Goal: Information Seeking & Learning: Learn about a topic

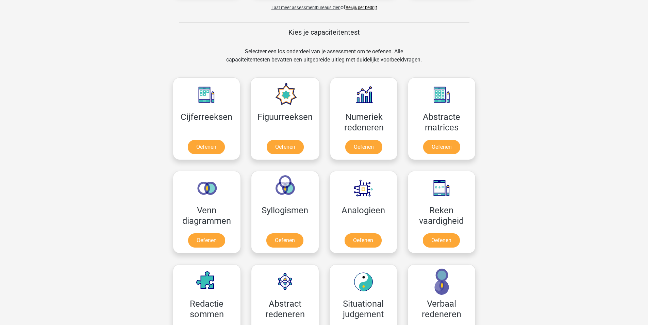
scroll to position [306, 0]
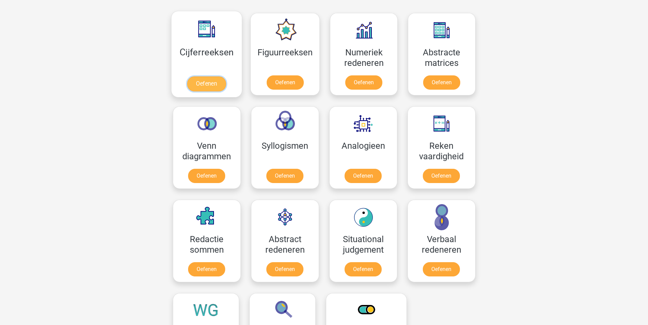
click at [199, 81] on link "Oefenen" at bounding box center [206, 83] width 39 height 15
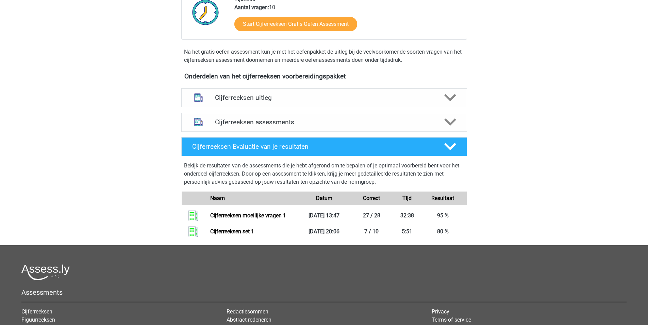
scroll to position [204, 0]
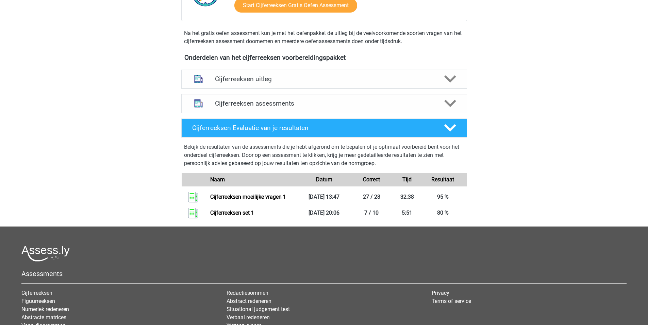
click at [256, 107] on h4 "Cijferreeksen assessments" at bounding box center [324, 104] width 218 height 8
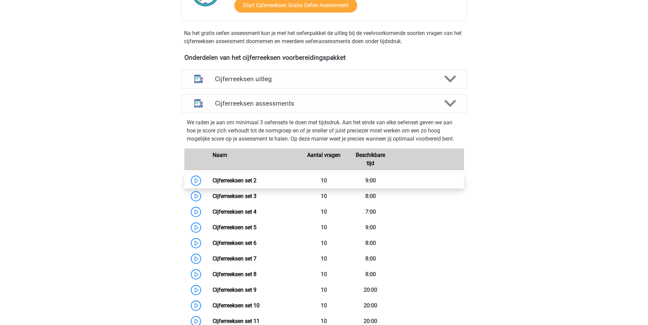
click at [212, 184] on link "Cijferreeksen set 2" at bounding box center [234, 180] width 44 height 6
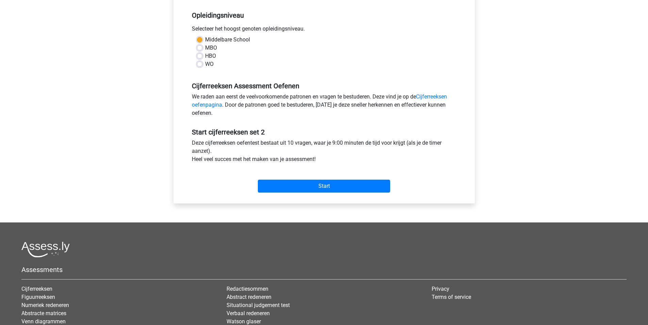
scroll to position [136, 0]
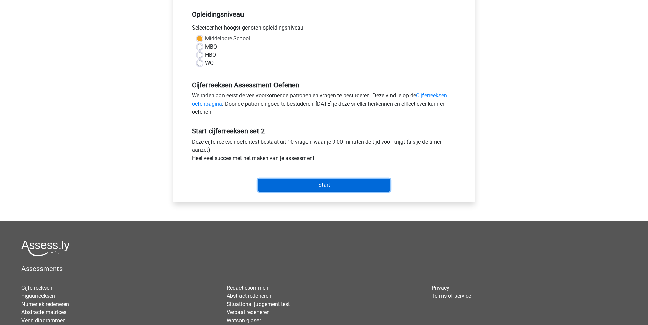
click at [307, 185] on input "Start" at bounding box center [324, 185] width 132 height 13
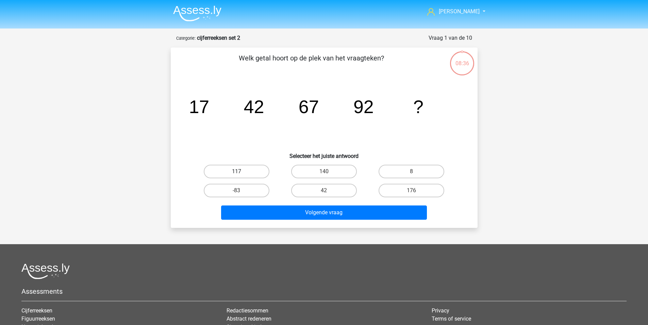
click at [234, 167] on label "117" at bounding box center [237, 172] width 66 height 14
click at [236, 172] on input "117" at bounding box center [238, 174] width 4 height 4
radio input "true"
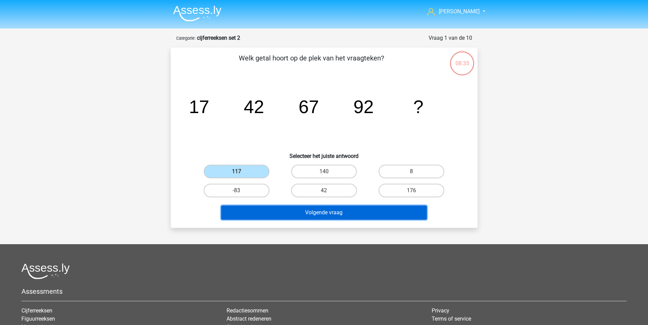
click at [340, 218] on button "Volgende vraag" at bounding box center [324, 213] width 206 height 14
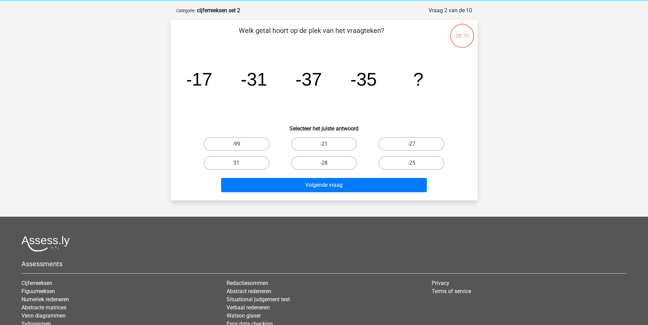
scroll to position [34, 0]
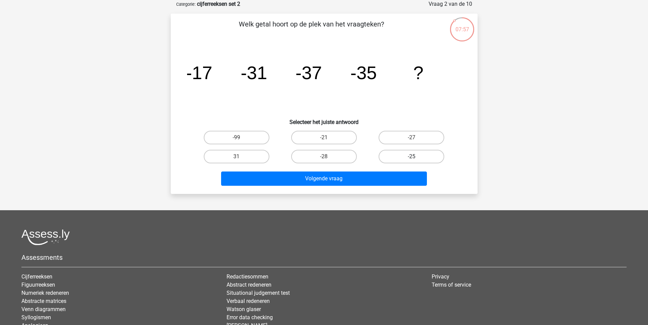
click at [416, 155] on label "-25" at bounding box center [411, 157] width 66 height 14
click at [416, 157] on input "-25" at bounding box center [413, 159] width 4 height 4
radio input "true"
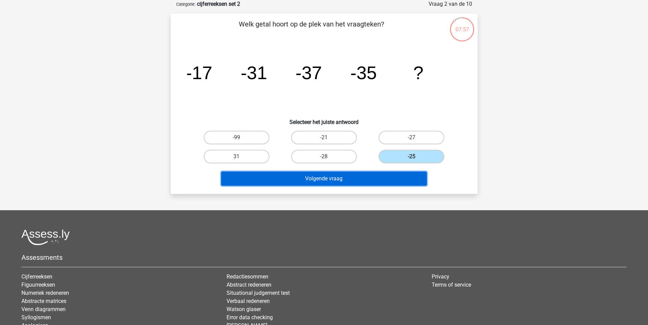
click at [374, 176] on button "Volgende vraag" at bounding box center [324, 179] width 206 height 14
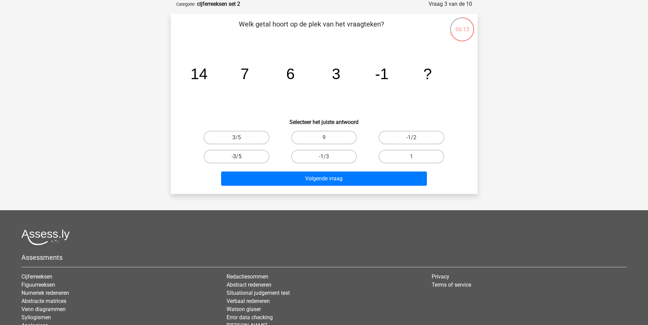
click at [240, 153] on label "-3/5" at bounding box center [237, 157] width 66 height 14
click at [240, 157] on input "-3/5" at bounding box center [238, 159] width 4 height 4
radio input "true"
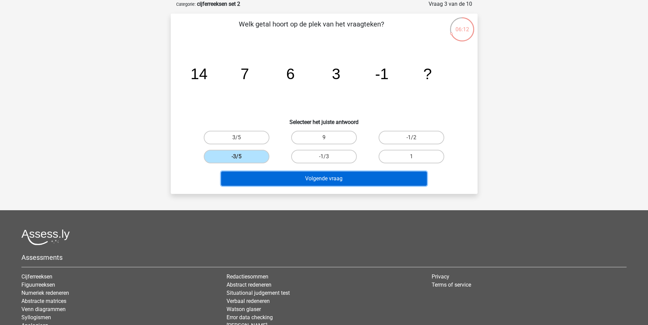
click at [280, 186] on div "Volgende vraag" at bounding box center [324, 180] width 262 height 17
click at [264, 181] on button "Volgende vraag" at bounding box center [324, 179] width 206 height 14
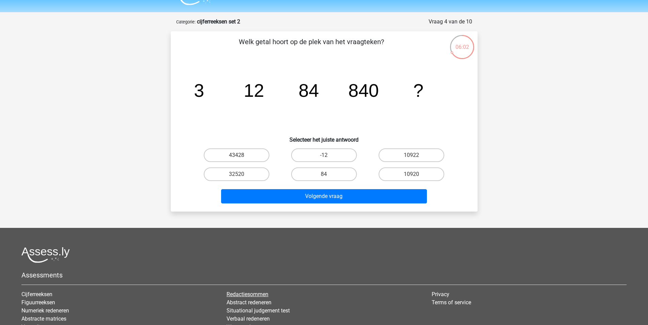
scroll to position [0, 0]
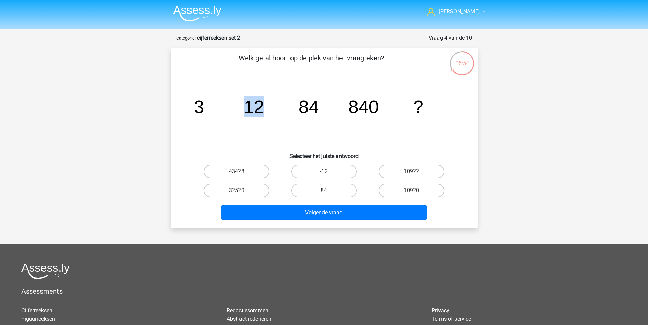
drag, startPoint x: 235, startPoint y: 109, endPoint x: 289, endPoint y: 114, distance: 53.9
click at [289, 114] on icon "image/svg+xml 3 12 84 840 ?" at bounding box center [324, 113] width 274 height 69
click at [255, 137] on icon "image/svg+xml 3 12 84 840 ?" at bounding box center [324, 113] width 274 height 69
click at [385, 190] on label "10920" at bounding box center [411, 191] width 66 height 14
click at [411, 191] on input "10920" at bounding box center [413, 193] width 4 height 4
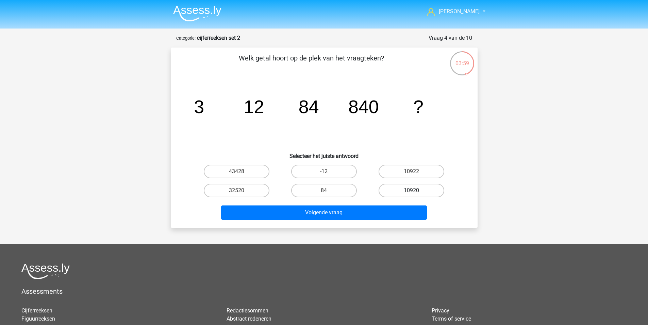
radio input "true"
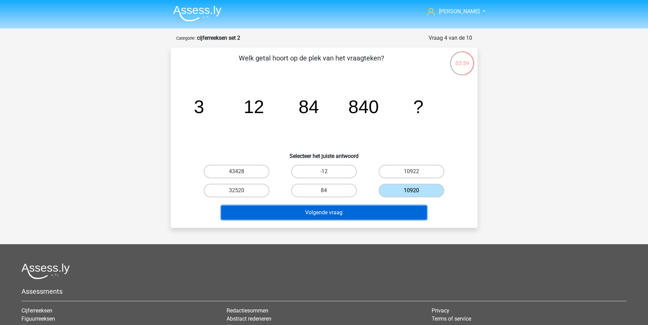
click at [373, 213] on button "Volgende vraag" at bounding box center [324, 213] width 206 height 14
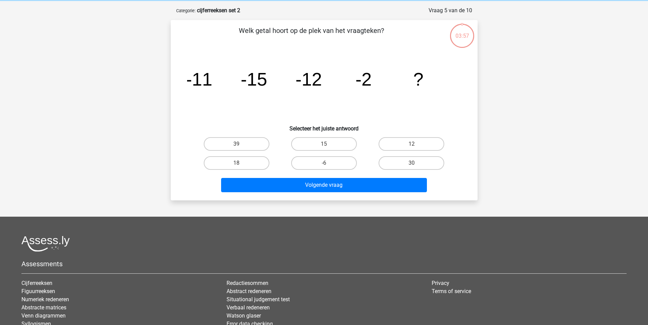
scroll to position [34, 0]
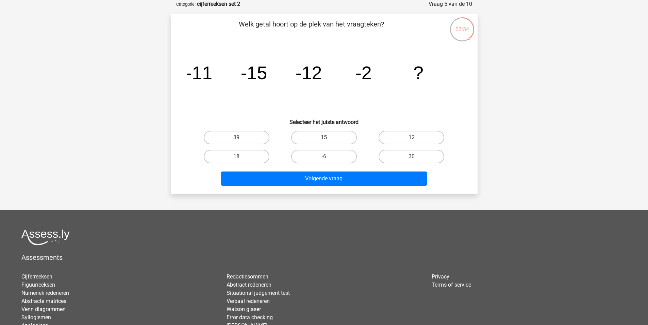
click at [322, 136] on label "15" at bounding box center [324, 138] width 66 height 14
click at [324, 138] on input "15" at bounding box center [326, 140] width 4 height 4
radio input "true"
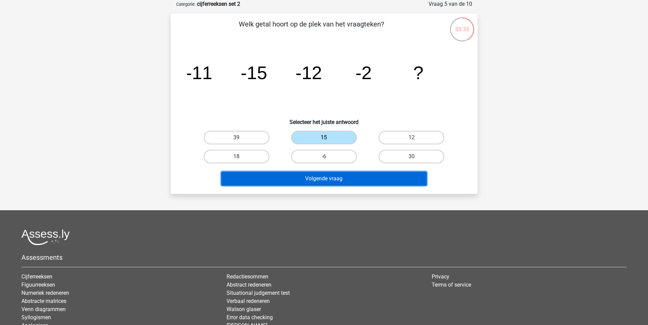
click at [353, 184] on button "Volgende vraag" at bounding box center [324, 179] width 206 height 14
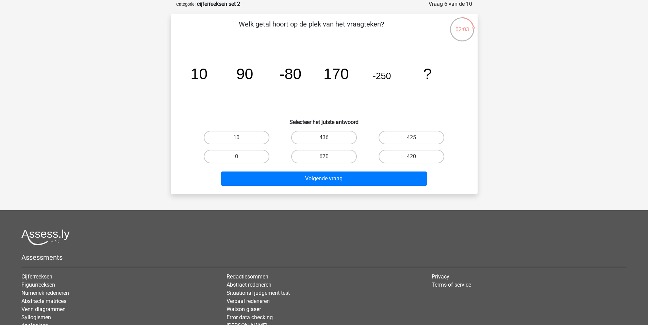
click at [407, 168] on div "Volgende vraag" at bounding box center [324, 177] width 285 height 22
click at [402, 161] on label "420" at bounding box center [411, 157] width 66 height 14
click at [411, 161] on input "420" at bounding box center [413, 159] width 4 height 4
radio input "true"
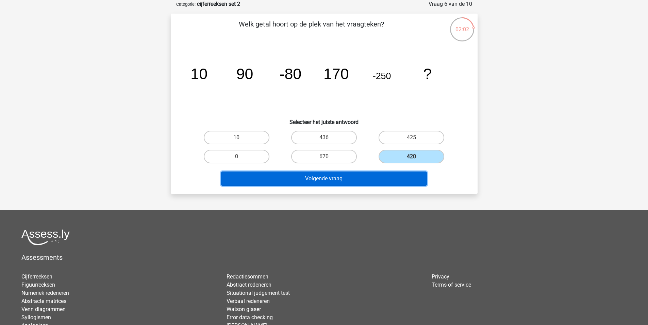
click at [352, 183] on button "Volgende vraag" at bounding box center [324, 179] width 206 height 14
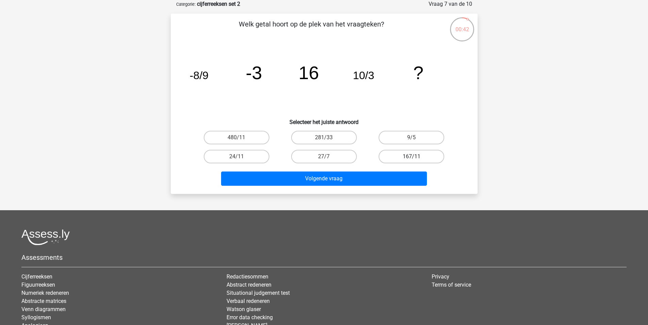
click at [412, 156] on label "167/11" at bounding box center [411, 157] width 66 height 14
click at [412, 157] on input "167/11" at bounding box center [413, 159] width 4 height 4
radio input "true"
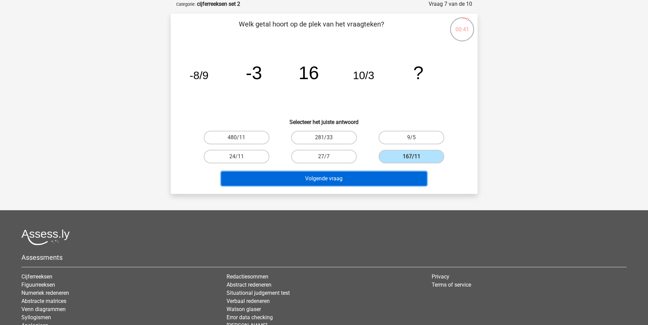
click at [393, 179] on button "Volgende vraag" at bounding box center [324, 179] width 206 height 14
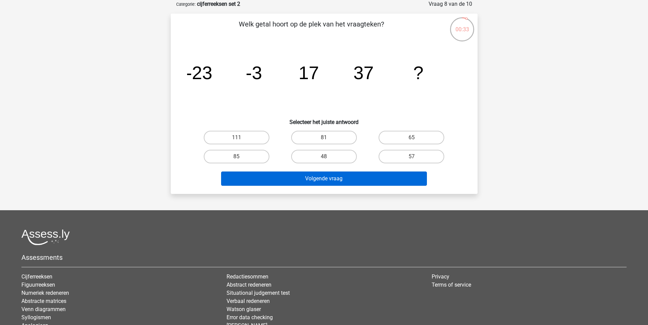
drag, startPoint x: 414, startPoint y: 155, endPoint x: 379, endPoint y: 178, distance: 42.0
click at [413, 155] on label "57" at bounding box center [411, 157] width 66 height 14
click at [413, 157] on input "57" at bounding box center [413, 159] width 4 height 4
radio input "true"
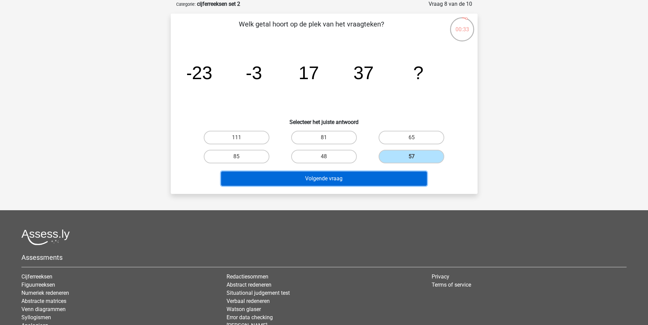
click at [377, 181] on button "Volgende vraag" at bounding box center [324, 179] width 206 height 14
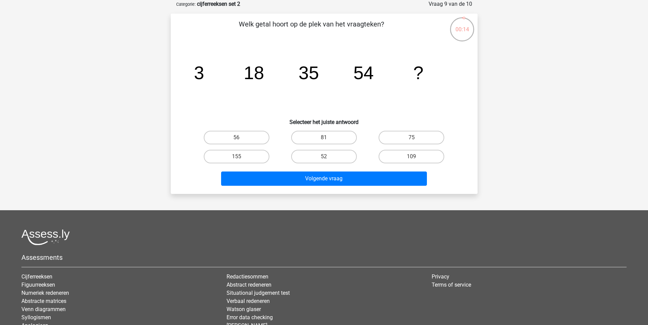
drag, startPoint x: 412, startPoint y: 138, endPoint x: 407, endPoint y: 145, distance: 8.5
click at [413, 138] on input "75" at bounding box center [413, 140] width 4 height 4
radio input "true"
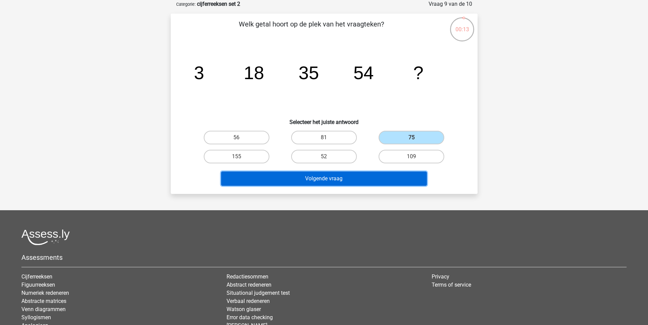
click at [374, 177] on button "Volgende vraag" at bounding box center [324, 179] width 206 height 14
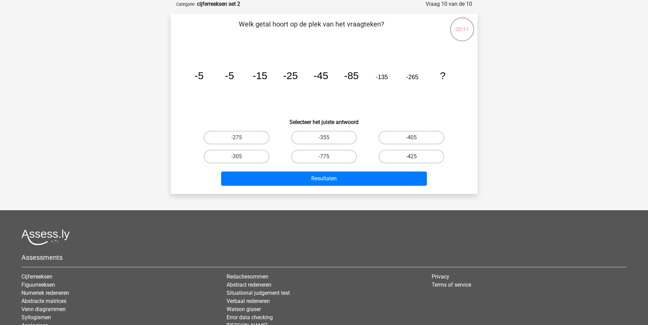
drag, startPoint x: 415, startPoint y: 137, endPoint x: 382, endPoint y: 162, distance: 41.0
click at [411, 138] on div "-405" at bounding box center [411, 138] width 82 height 14
drag, startPoint x: 408, startPoint y: 156, endPoint x: 387, endPoint y: 167, distance: 23.7
click at [405, 157] on label "-425" at bounding box center [411, 157] width 66 height 14
click at [411, 157] on input "-425" at bounding box center [413, 159] width 4 height 4
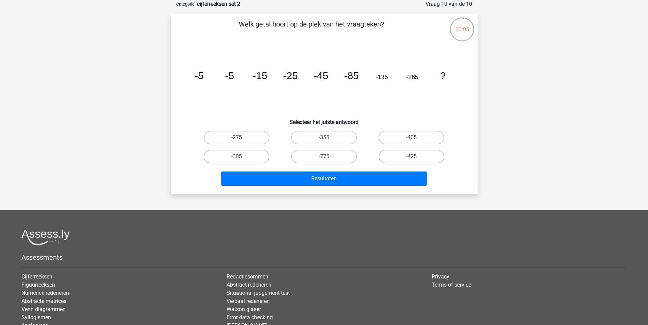
radio input "true"
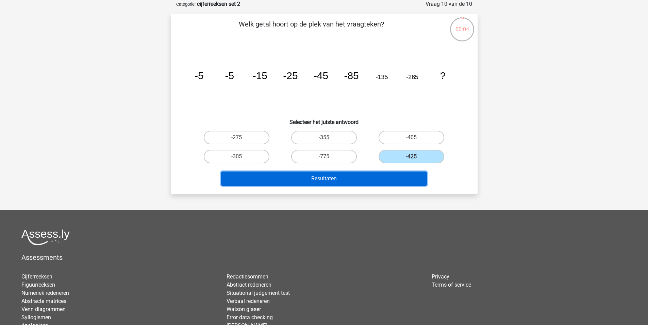
click at [364, 177] on button "Resultaten" at bounding box center [324, 179] width 206 height 14
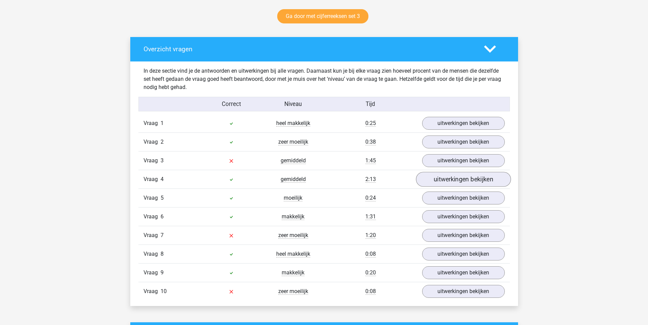
scroll to position [340, 0]
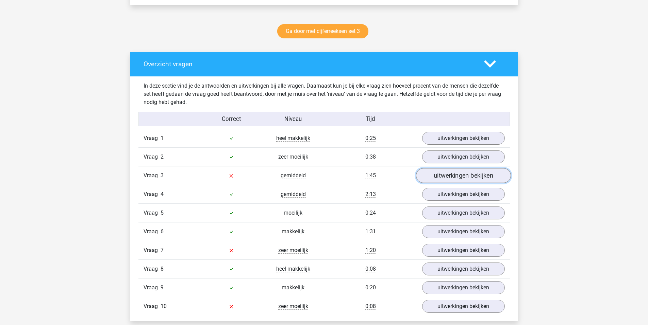
drag, startPoint x: 446, startPoint y: 179, endPoint x: 433, endPoint y: 179, distance: 12.6
click at [446, 179] on link "uitwerkingen bekijken" at bounding box center [462, 175] width 95 height 15
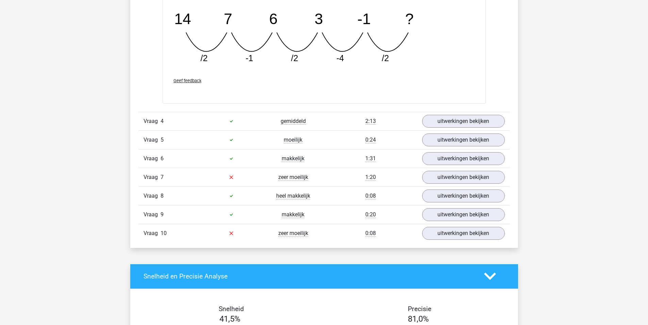
scroll to position [748, 0]
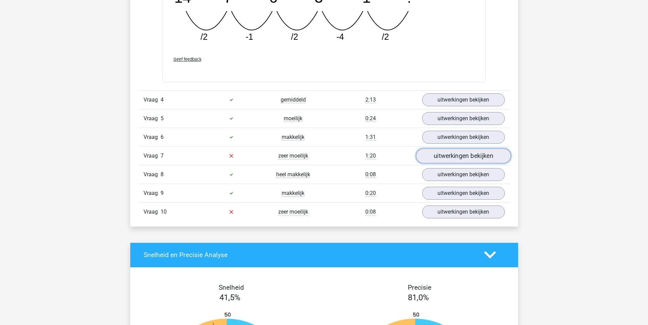
click at [463, 159] on link "uitwerkingen bekijken" at bounding box center [462, 156] width 95 height 15
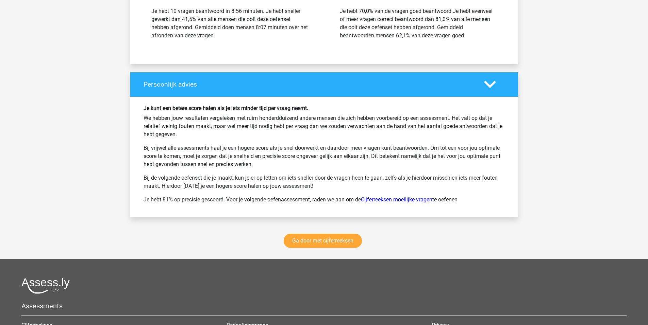
scroll to position [1564, 0]
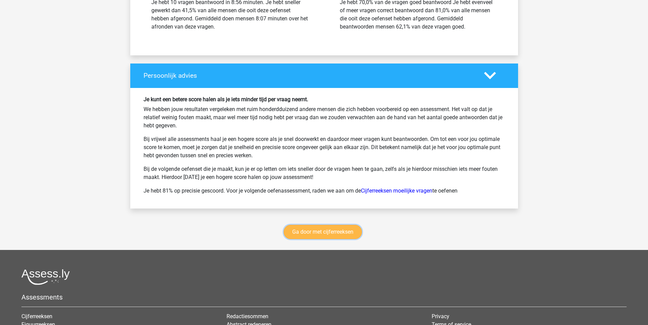
click at [327, 229] on link "Ga door met cijferreeksen" at bounding box center [323, 232] width 78 height 14
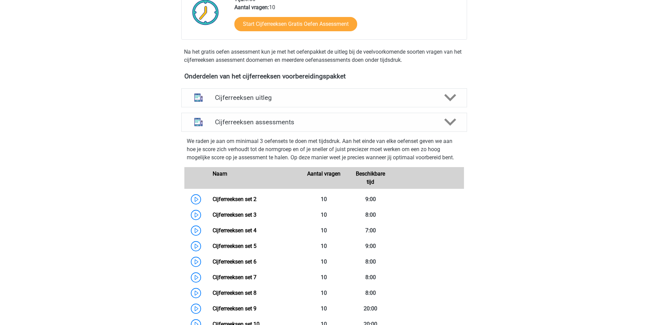
scroll to position [168, 0]
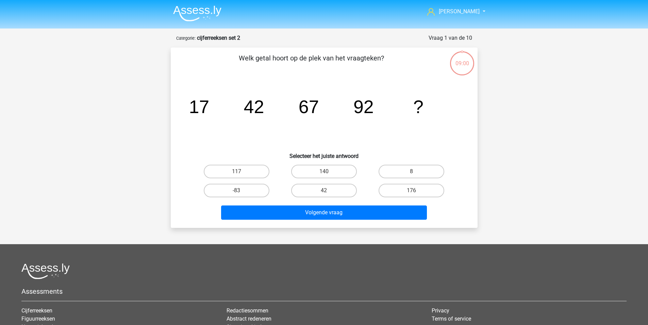
scroll to position [34, 0]
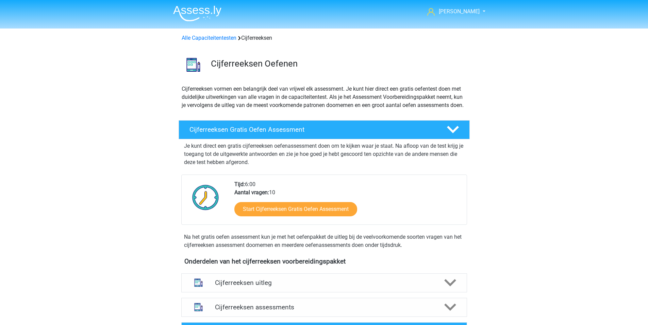
scroll to position [204, 0]
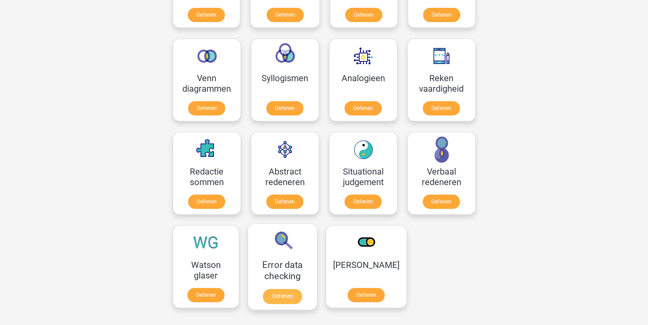
scroll to position [374, 0]
click at [280, 195] on link "Oefenen" at bounding box center [284, 202] width 39 height 15
click at [364, 115] on link "Oefenen" at bounding box center [362, 109] width 39 height 15
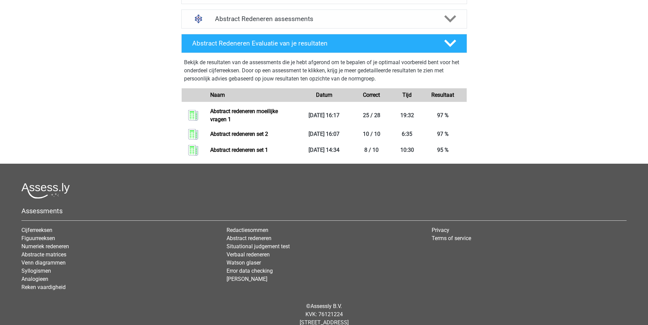
scroll to position [264, 0]
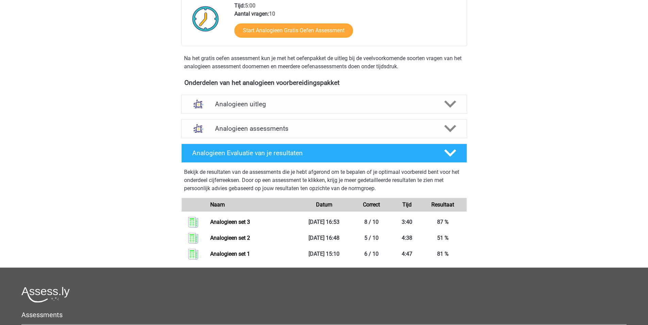
scroll to position [170, 0]
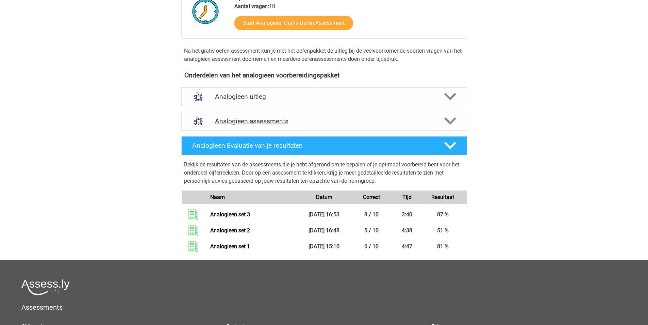
click at [255, 121] on h4 "Analogieen assessments" at bounding box center [324, 121] width 218 height 8
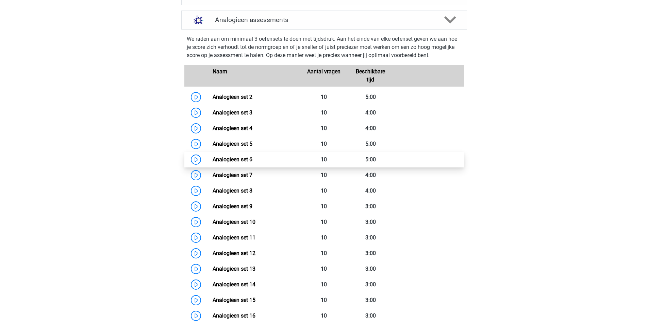
scroll to position [272, 0]
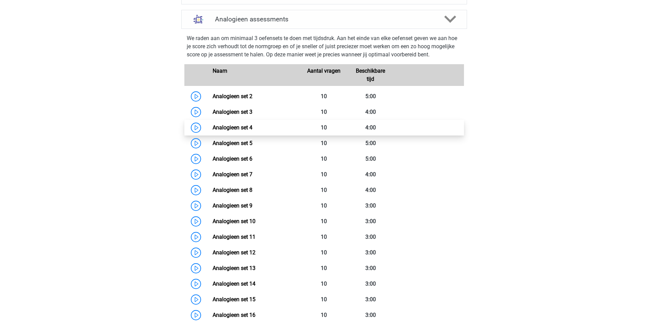
click at [212, 126] on link "Analogieen set 4" at bounding box center [232, 127] width 40 height 6
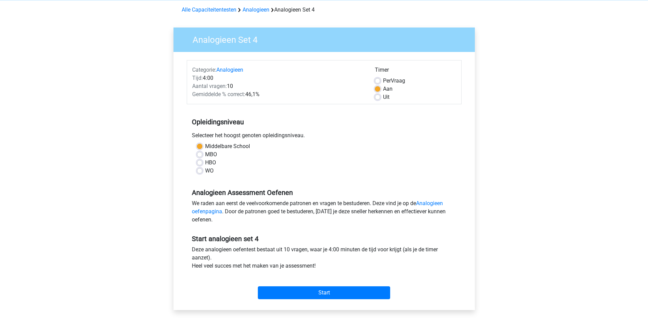
scroll to position [34, 0]
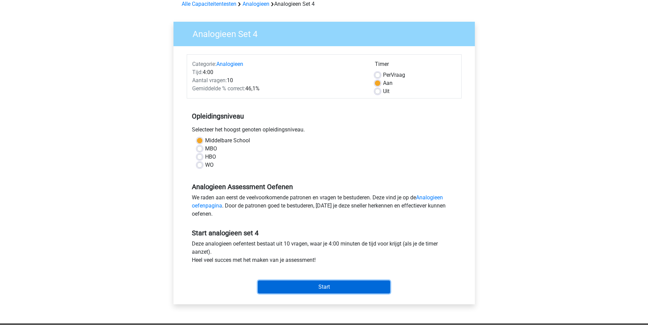
click at [339, 288] on input "Start" at bounding box center [324, 287] width 132 height 13
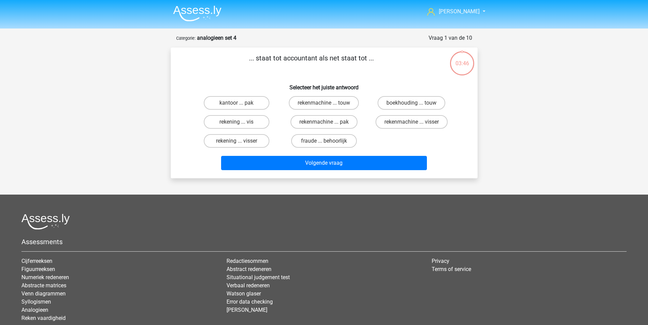
click at [237, 145] on input "rekening ... visser" at bounding box center [238, 143] width 4 height 4
radio input "true"
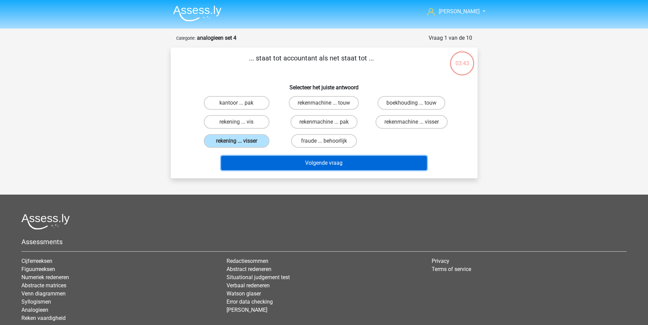
click at [272, 164] on button "Volgende vraag" at bounding box center [324, 163] width 206 height 14
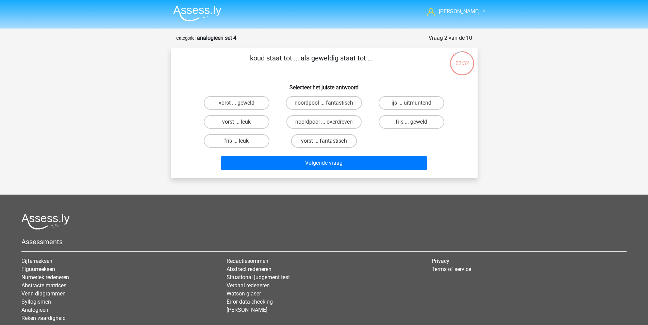
click at [310, 141] on label "vorst ... fantastisch" at bounding box center [324, 141] width 66 height 14
click at [324, 141] on input "vorst ... fantastisch" at bounding box center [326, 143] width 4 height 4
radio input "true"
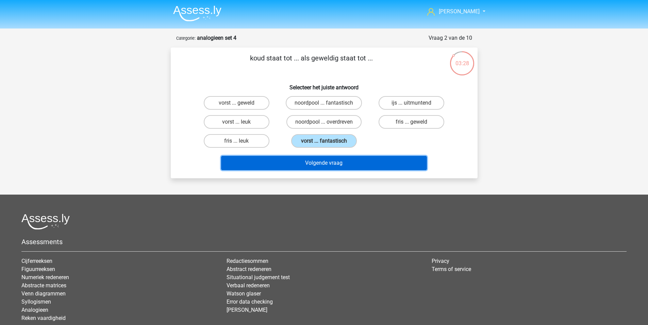
click at [282, 164] on button "Volgende vraag" at bounding box center [324, 163] width 206 height 14
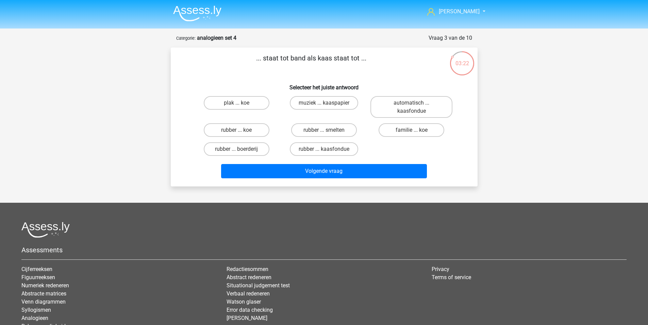
drag, startPoint x: 262, startPoint y: 58, endPoint x: 282, endPoint y: 59, distance: 20.4
click at [282, 59] on p "... staat tot band als kaas staat tot ..." at bounding box center [311, 63] width 259 height 20
click at [268, 76] on div "... staat tot band als kaas staat tot ... Selecteer het juiste antwoord plak ..…" at bounding box center [323, 117] width 301 height 128
click at [242, 129] on label "rubber ... koe" at bounding box center [237, 130] width 66 height 14
click at [241, 130] on input "rubber ... koe" at bounding box center [238, 132] width 4 height 4
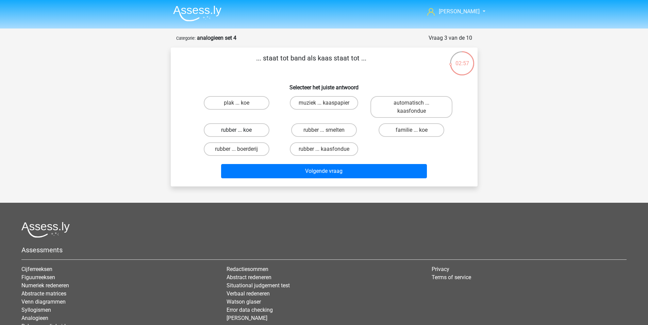
radio input "true"
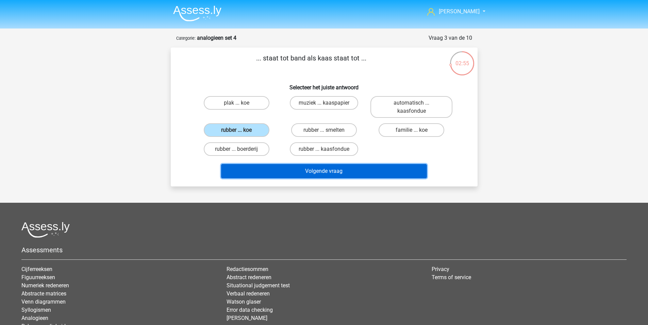
click at [291, 174] on button "Volgende vraag" at bounding box center [324, 171] width 206 height 14
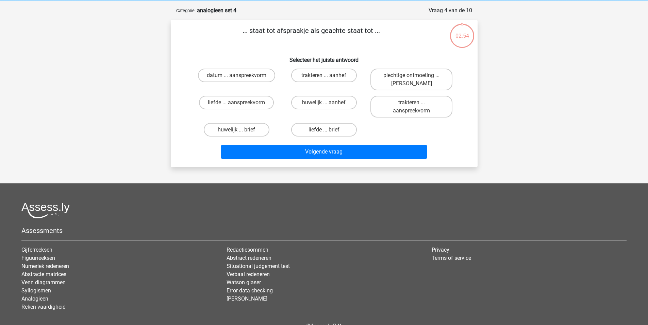
scroll to position [34, 0]
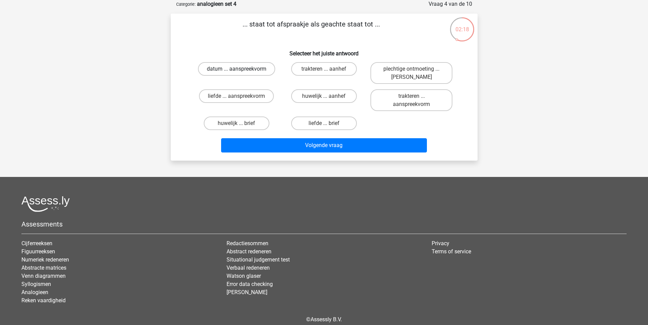
click at [261, 67] on label "datum ... aanspreekvorm" at bounding box center [236, 69] width 77 height 14
click at [241, 69] on input "datum ... aanspreekvorm" at bounding box center [238, 71] width 4 height 4
radio input "true"
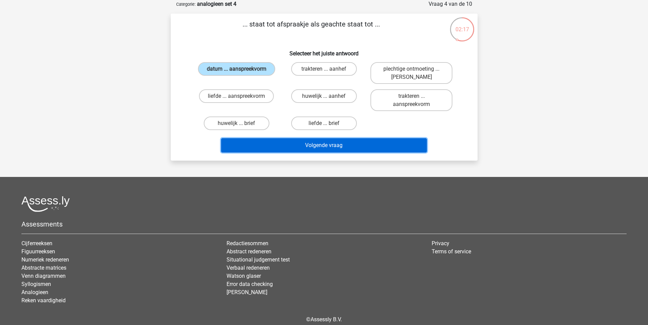
click at [317, 146] on button "Volgende vraag" at bounding box center [324, 145] width 206 height 14
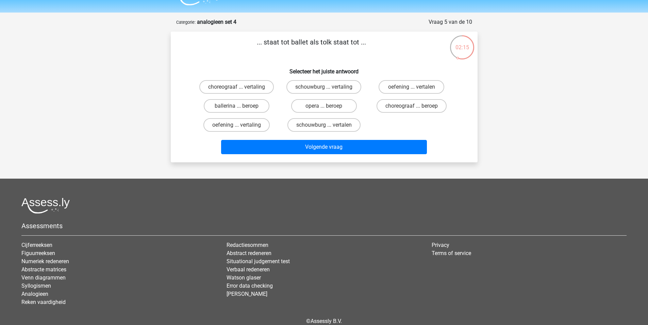
scroll to position [0, 0]
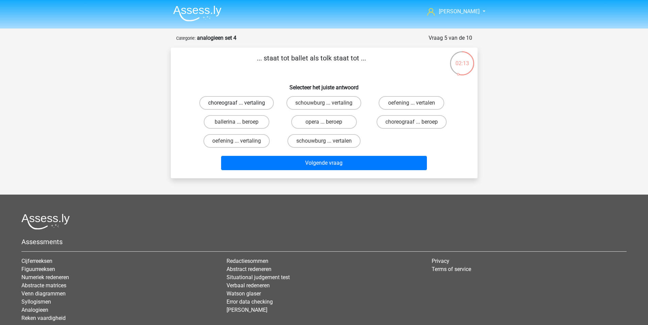
click at [230, 105] on label "choreograaf ... vertaling" at bounding box center [236, 103] width 74 height 14
click at [236, 105] on input "choreograaf ... vertaling" at bounding box center [238, 105] width 4 height 4
radio input "true"
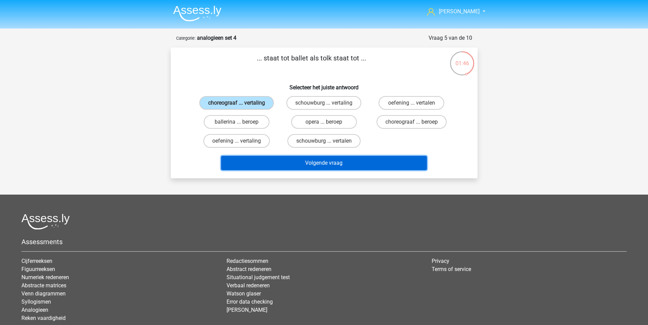
click at [355, 163] on button "Volgende vraag" at bounding box center [324, 163] width 206 height 14
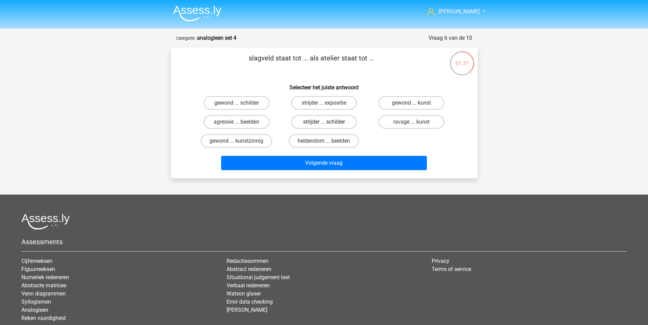
click at [315, 121] on label "strijder ... schilder" at bounding box center [324, 122] width 66 height 14
click at [324, 122] on input "strijder ... schilder" at bounding box center [326, 124] width 4 height 4
radio input "true"
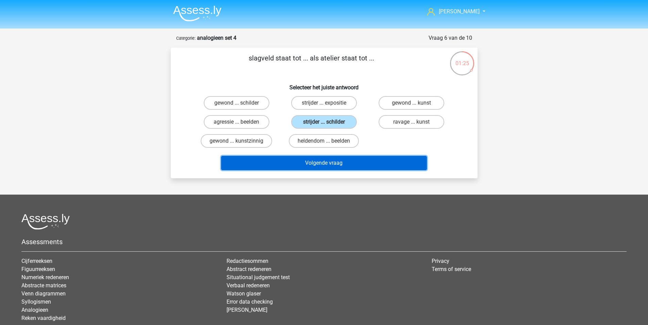
click at [303, 164] on button "Volgende vraag" at bounding box center [324, 163] width 206 height 14
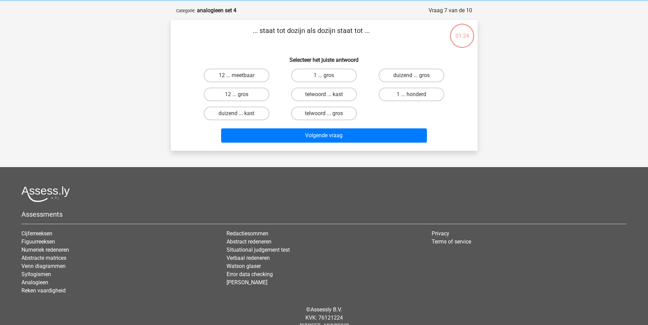
scroll to position [34, 0]
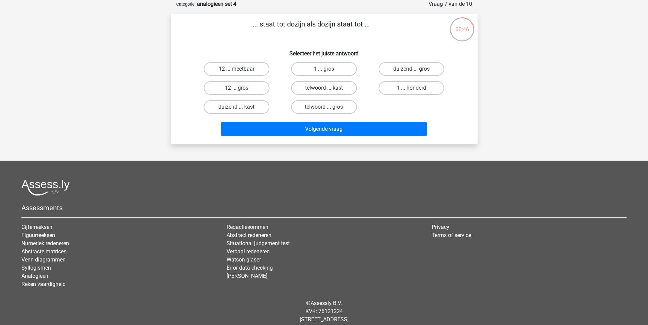
click at [236, 75] on label "12 ... meetbaar" at bounding box center [237, 69] width 66 height 14
click at [236, 73] on input "12 ... meetbaar" at bounding box center [238, 71] width 4 height 4
radio input "true"
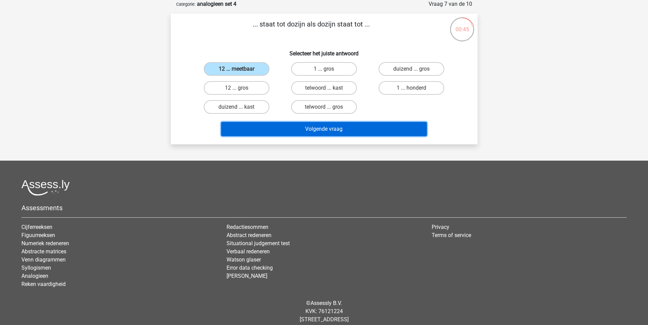
click at [278, 134] on button "Volgende vraag" at bounding box center [324, 129] width 206 height 14
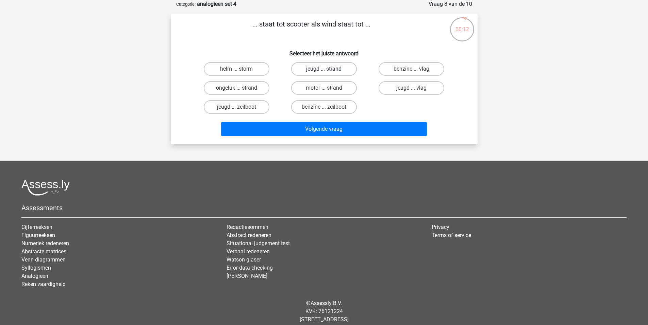
click at [314, 70] on label "jeugd ... strand" at bounding box center [324, 69] width 66 height 14
click at [324, 70] on input "jeugd ... strand" at bounding box center [326, 71] width 4 height 4
radio input "true"
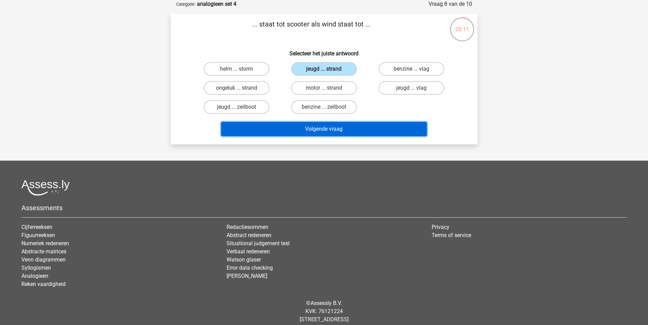
click at [328, 130] on button "Volgende vraag" at bounding box center [324, 129] width 206 height 14
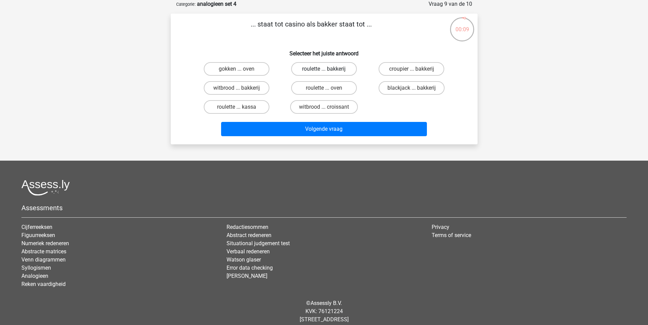
click at [308, 69] on label "roulette ... bakkerij" at bounding box center [324, 69] width 66 height 14
click at [324, 69] on input "roulette ... bakkerij" at bounding box center [326, 71] width 4 height 4
radio input "true"
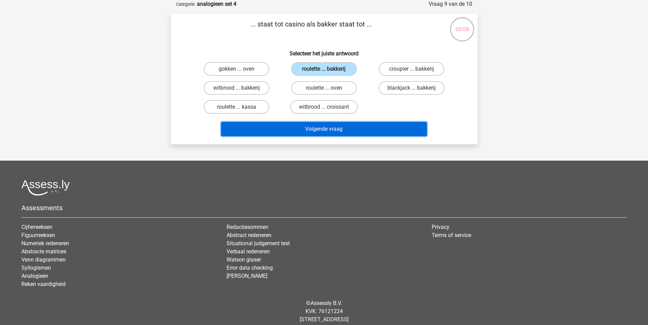
click at [318, 130] on button "Volgende vraag" at bounding box center [324, 129] width 206 height 14
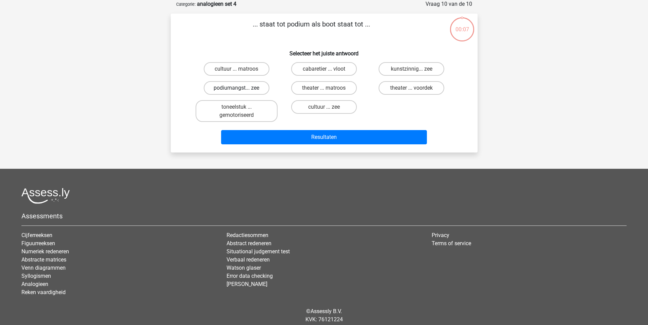
click at [244, 87] on label "podiumangst... zee" at bounding box center [237, 88] width 66 height 14
click at [241, 88] on input "podiumangst... zee" at bounding box center [238, 90] width 4 height 4
radio input "true"
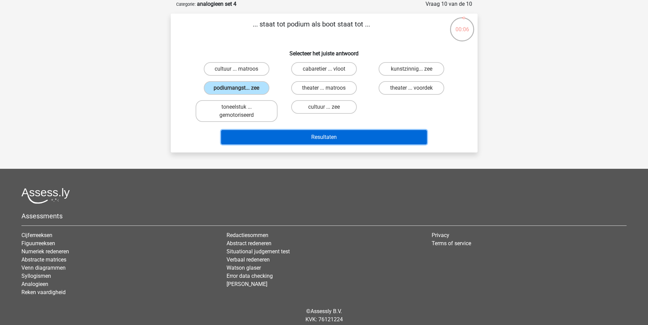
drag, startPoint x: 299, startPoint y: 131, endPoint x: 302, endPoint y: 136, distance: 6.1
click at [301, 133] on button "Resultaten" at bounding box center [324, 137] width 206 height 14
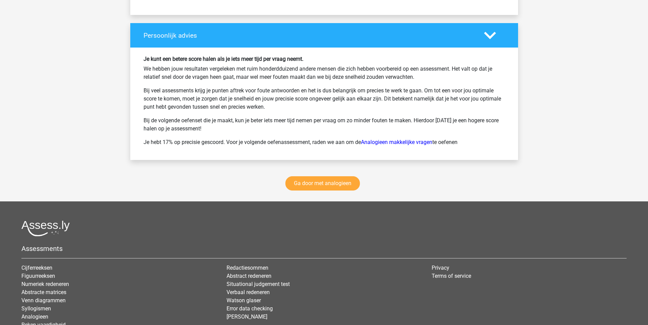
scroll to position [918, 0]
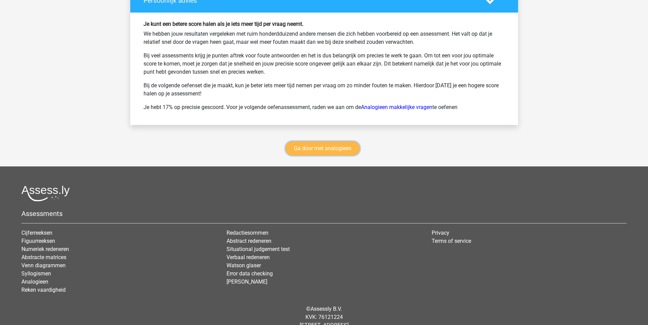
click at [309, 150] on link "Ga door met analogieen" at bounding box center [322, 148] width 74 height 14
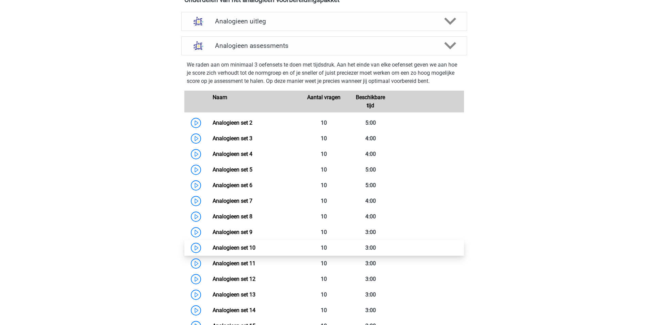
scroll to position [245, 0]
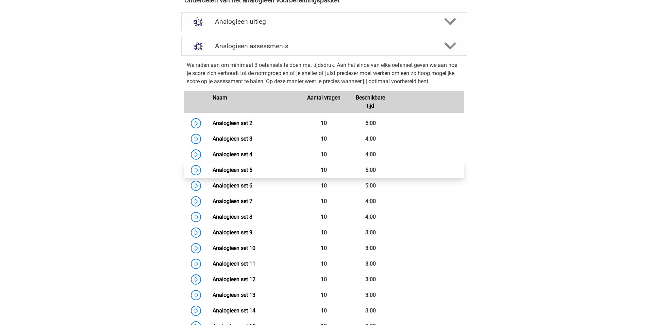
click at [212, 170] on link "Analogieen set 5" at bounding box center [232, 170] width 40 height 6
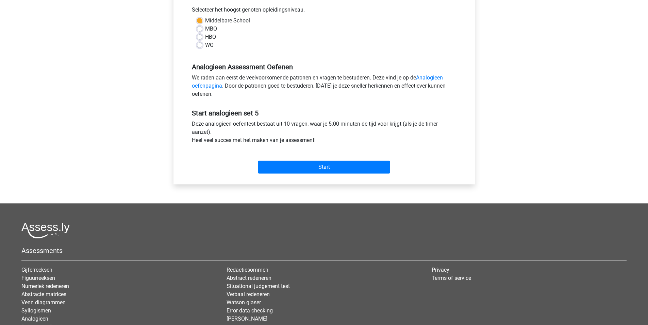
scroll to position [212, 0]
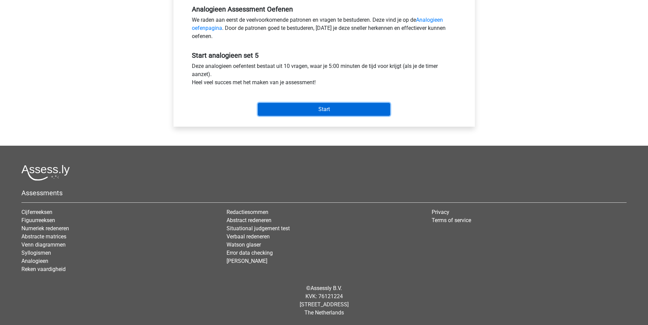
click at [308, 114] on input "Start" at bounding box center [324, 109] width 132 height 13
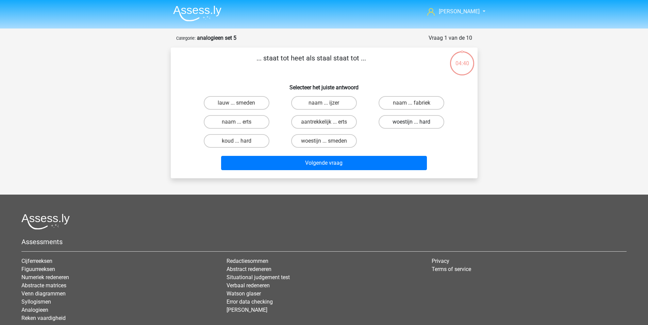
click at [419, 123] on label "woestijn ... hard" at bounding box center [411, 122] width 66 height 14
click at [416, 123] on input "woestijn ... hard" at bounding box center [413, 124] width 4 height 4
radio input "true"
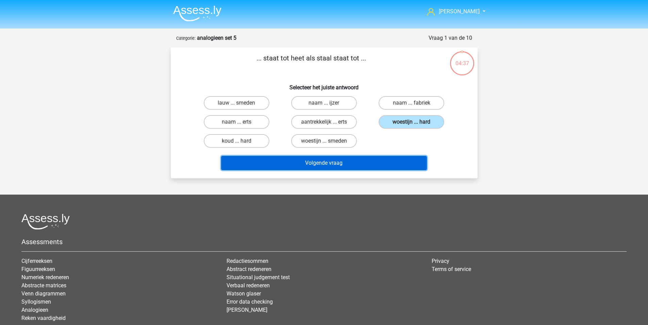
click at [310, 165] on button "Volgende vraag" at bounding box center [324, 163] width 206 height 14
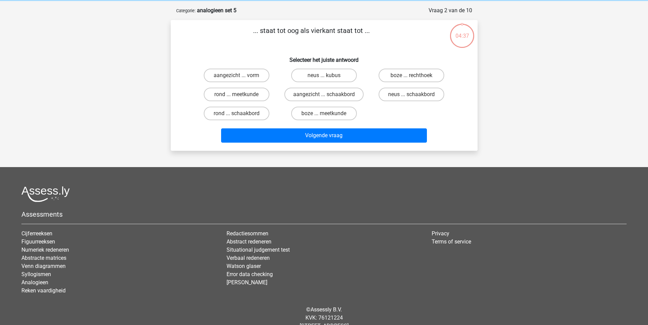
scroll to position [34, 0]
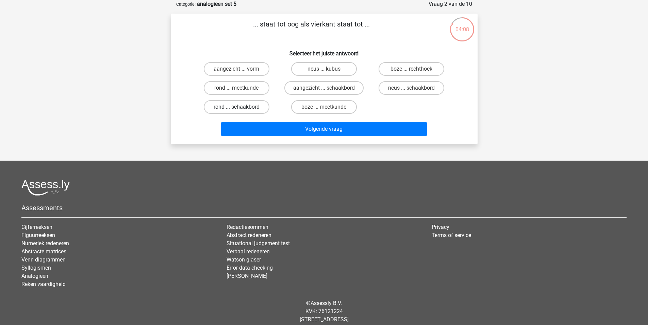
click at [221, 109] on label "rond ... schaakbord" at bounding box center [237, 107] width 66 height 14
click at [236, 109] on input "rond ... schaakbord" at bounding box center [238, 109] width 4 height 4
radio input "true"
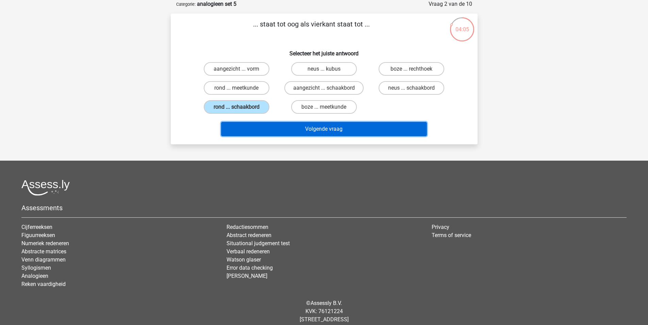
click at [250, 128] on button "Volgende vraag" at bounding box center [324, 129] width 206 height 14
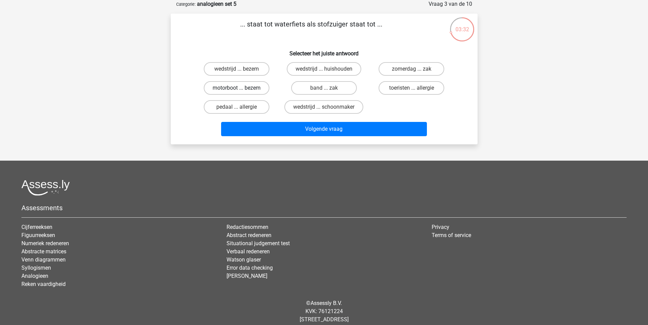
click at [233, 89] on label "motorboot ... bezem" at bounding box center [237, 88] width 66 height 14
click at [236, 89] on input "motorboot ... bezem" at bounding box center [238, 90] width 4 height 4
radio input "true"
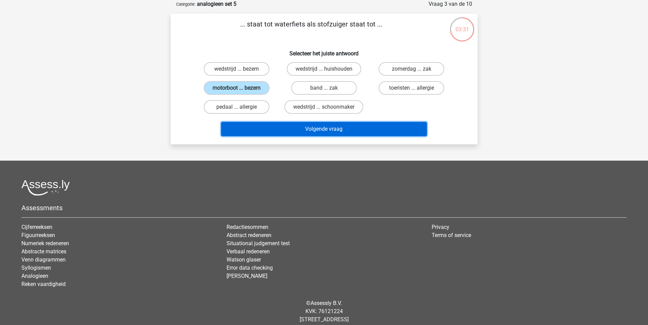
click at [265, 127] on button "Volgende vraag" at bounding box center [324, 129] width 206 height 14
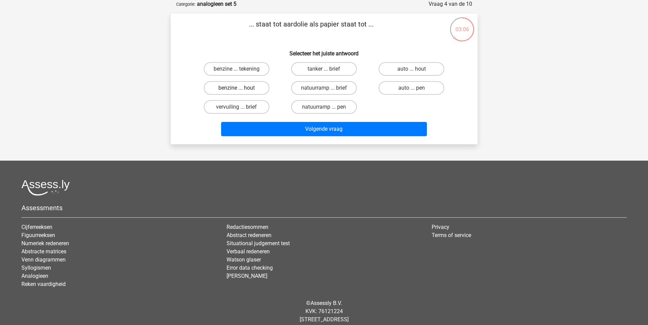
click at [243, 85] on label "benzine ... hout" at bounding box center [237, 88] width 66 height 14
click at [241, 88] on input "benzine ... hout" at bounding box center [238, 90] width 4 height 4
radio input "true"
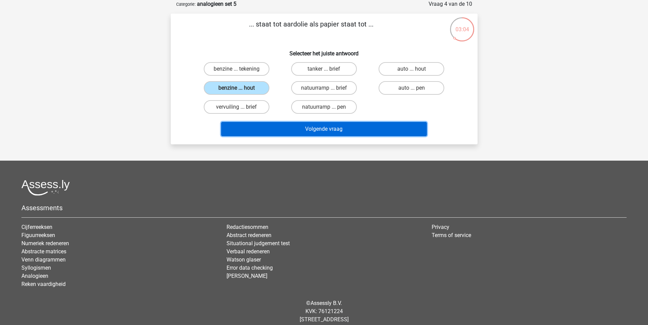
click at [281, 132] on button "Volgende vraag" at bounding box center [324, 129] width 206 height 14
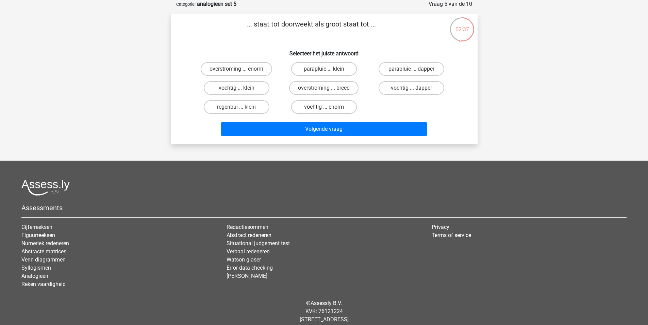
click at [318, 109] on label "vochtig ... enorm" at bounding box center [324, 107] width 66 height 14
click at [324, 109] on input "vochtig ... enorm" at bounding box center [326, 109] width 4 height 4
radio input "true"
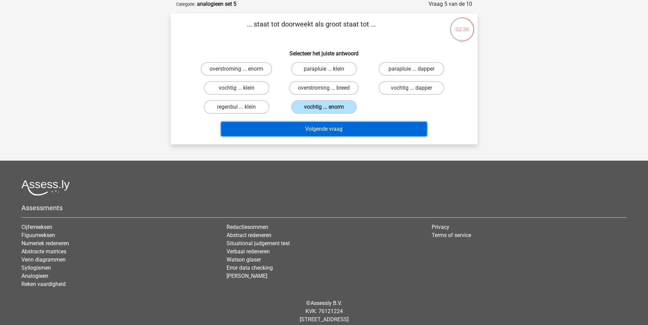
click at [316, 127] on button "Volgende vraag" at bounding box center [324, 129] width 206 height 14
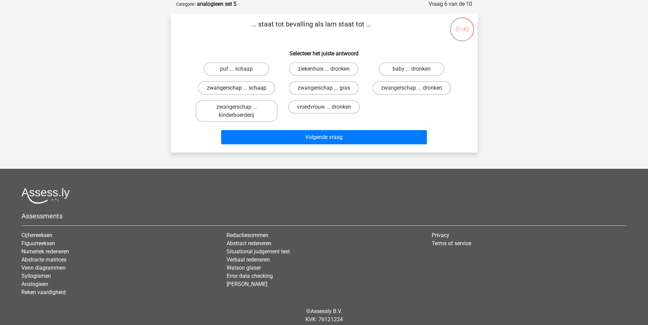
click at [241, 89] on label "zwangerschap ... schaap" at bounding box center [236, 88] width 77 height 14
click at [241, 89] on input "zwangerschap ... schaap" at bounding box center [238, 90] width 4 height 4
radio input "true"
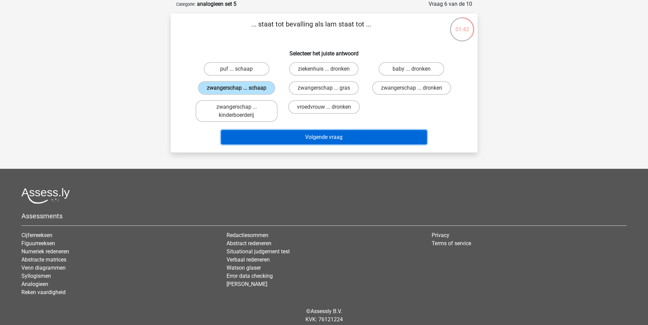
click at [294, 140] on button "Volgende vraag" at bounding box center [324, 137] width 206 height 14
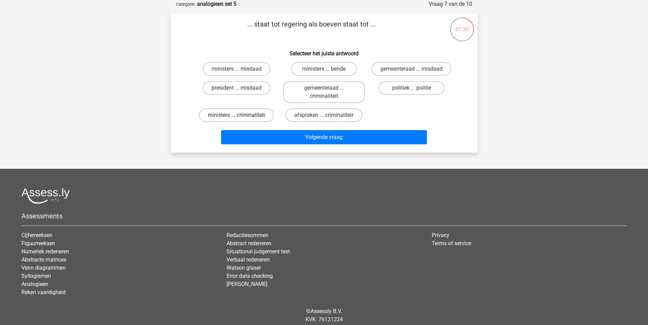
click at [249, 114] on label "ministers ... criminaliteit" at bounding box center [236, 115] width 75 height 14
click at [241, 115] on input "ministers ... criminaliteit" at bounding box center [238, 117] width 4 height 4
radio input "true"
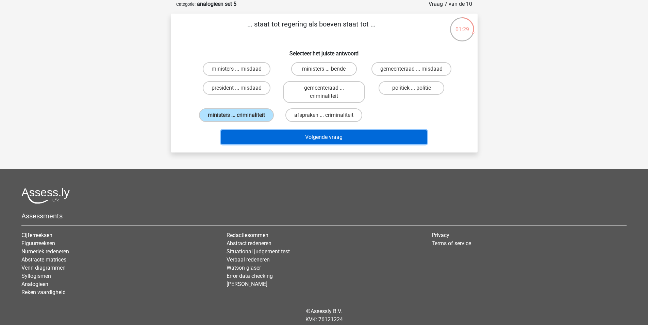
click at [280, 134] on button "Volgende vraag" at bounding box center [324, 137] width 206 height 14
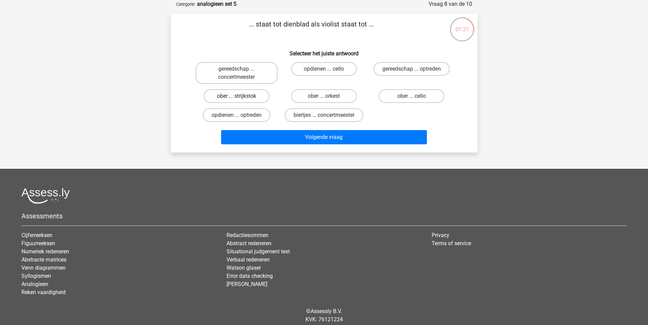
click at [221, 97] on label "ober ... strijkstok" at bounding box center [237, 96] width 66 height 14
click at [236, 97] on input "ober ... strijkstok" at bounding box center [238, 98] width 4 height 4
radio input "true"
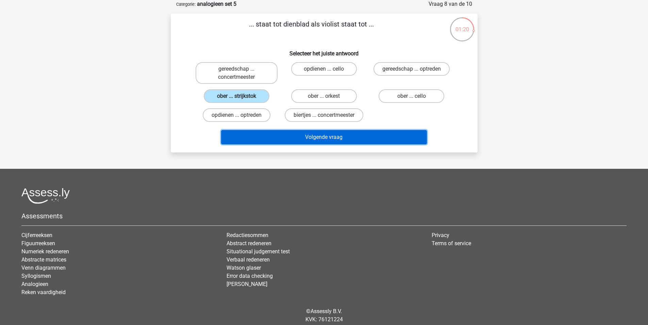
click at [285, 133] on button "Volgende vraag" at bounding box center [324, 137] width 206 height 14
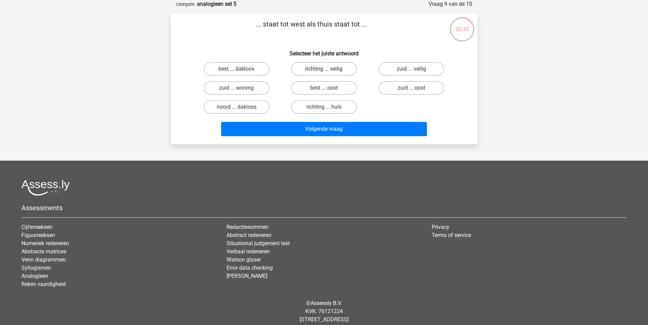
click at [305, 69] on label "richting ... veilig" at bounding box center [324, 69] width 66 height 14
click at [324, 69] on input "richting ... veilig" at bounding box center [326, 71] width 4 height 4
radio input "true"
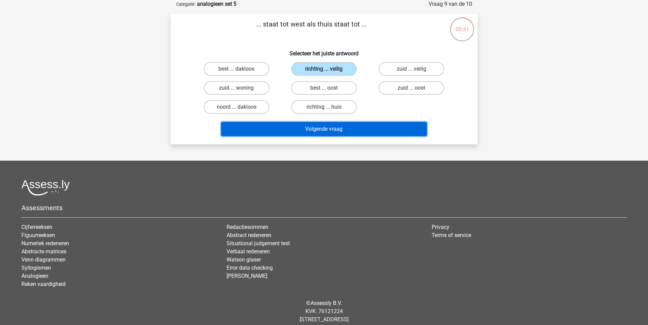
click at [324, 128] on button "Volgende vraag" at bounding box center [324, 129] width 206 height 14
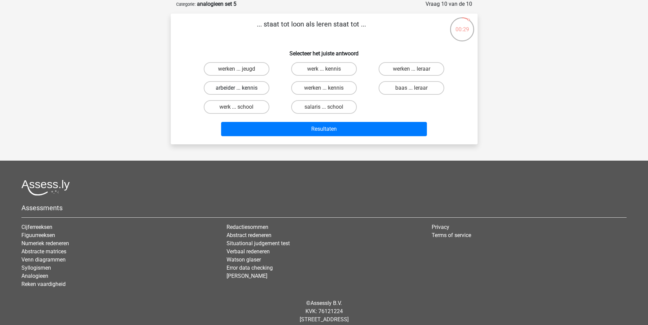
click at [230, 91] on label "arbeider ... kennis" at bounding box center [237, 88] width 66 height 14
click at [236, 91] on input "arbeider ... kennis" at bounding box center [238, 90] width 4 height 4
radio input "true"
click at [322, 85] on label "werken ... kennis" at bounding box center [324, 88] width 66 height 14
click at [324, 88] on input "werken ... kennis" at bounding box center [326, 90] width 4 height 4
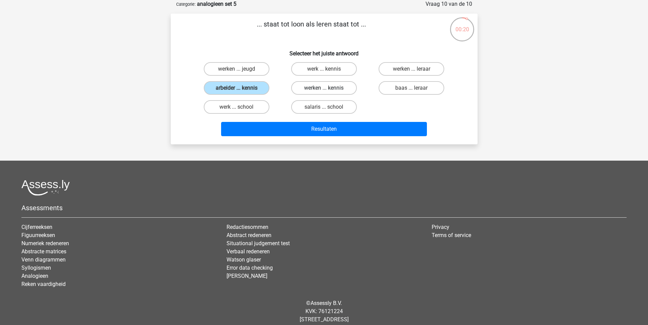
radio input "true"
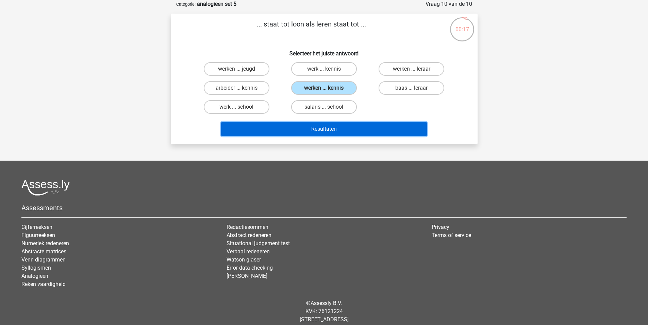
click at [315, 128] on button "Resultaten" at bounding box center [324, 129] width 206 height 14
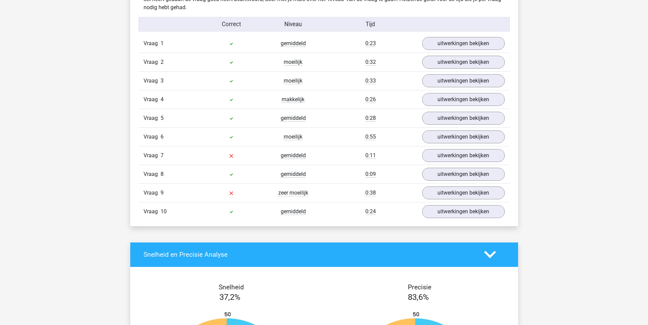
scroll to position [408, 0]
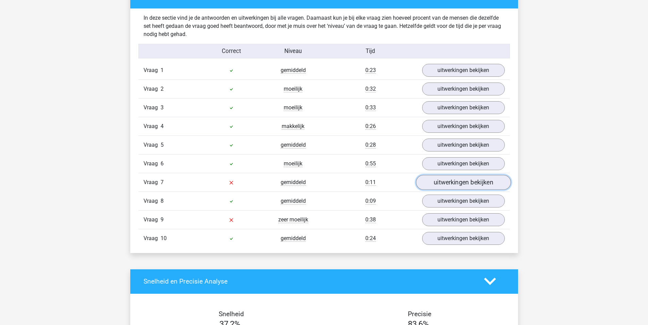
click at [477, 184] on link "uitwerkingen bekijken" at bounding box center [462, 182] width 95 height 15
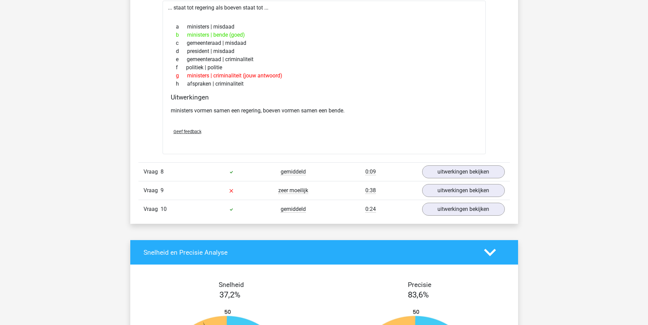
scroll to position [612, 0]
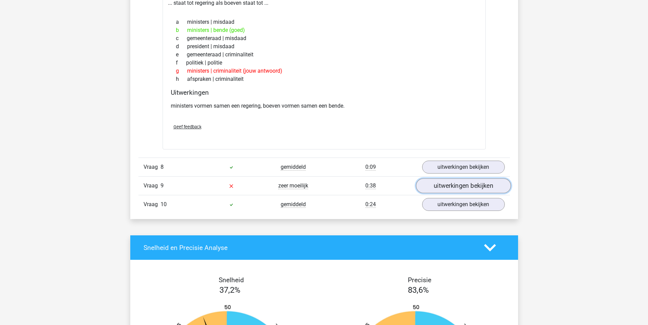
click at [442, 191] on link "uitwerkingen bekijken" at bounding box center [462, 185] width 95 height 15
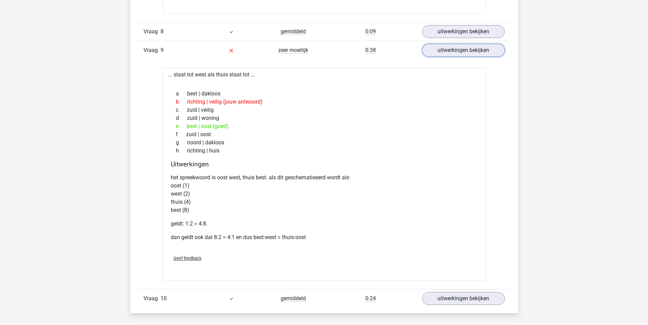
scroll to position [748, 0]
drag, startPoint x: 185, startPoint y: 127, endPoint x: 231, endPoint y: 124, distance: 45.6
click at [228, 124] on div "e best | oost (goed)" at bounding box center [324, 126] width 307 height 8
click at [207, 135] on div "f zuid | oost" at bounding box center [324, 134] width 307 height 8
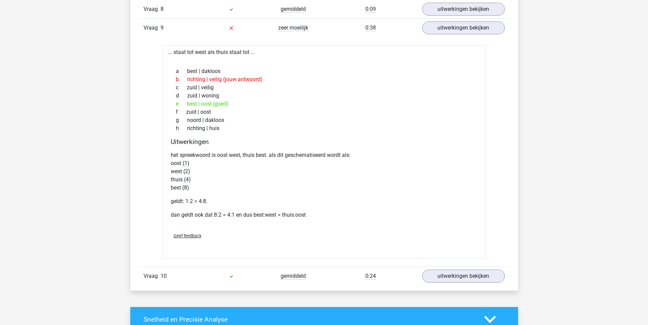
scroll to position [816, 0]
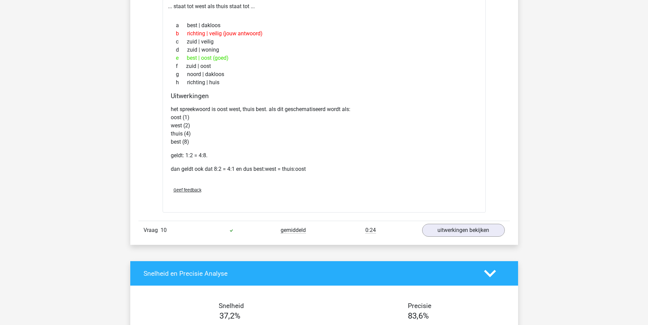
click at [178, 192] on span "Geef feedback" at bounding box center [187, 190] width 28 height 5
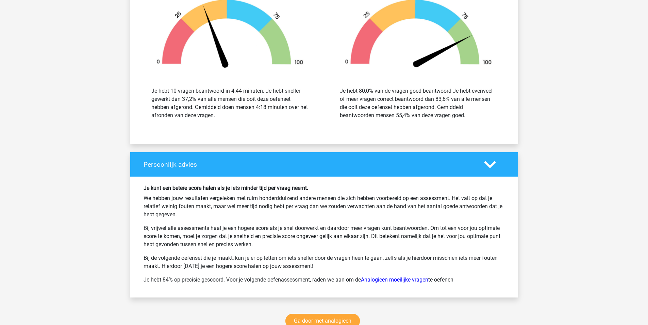
scroll to position [1224, 0]
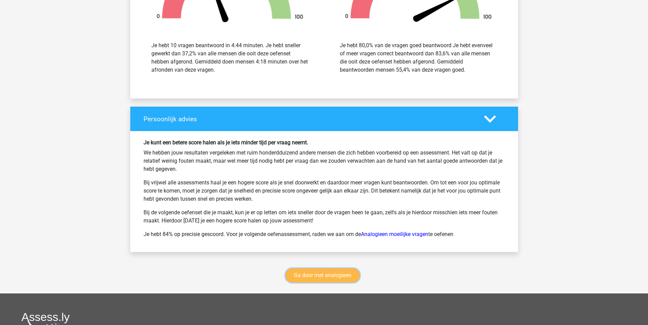
click at [331, 279] on link "Ga door met analogieen" at bounding box center [322, 276] width 74 height 14
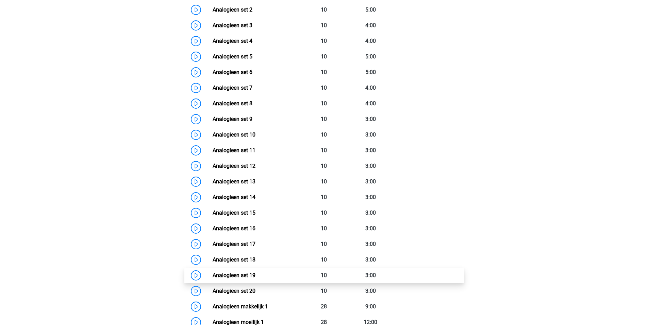
scroll to position [340, 0]
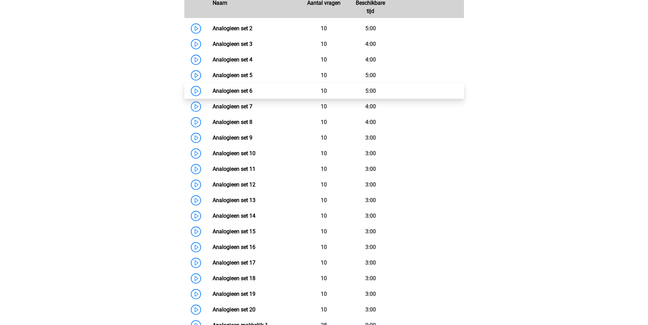
click at [212, 90] on link "Analogieen set 6" at bounding box center [232, 91] width 40 height 6
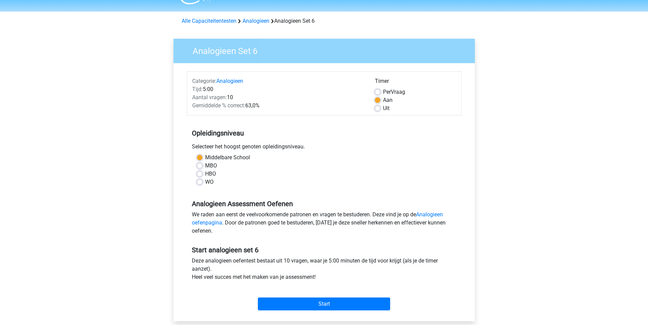
scroll to position [34, 0]
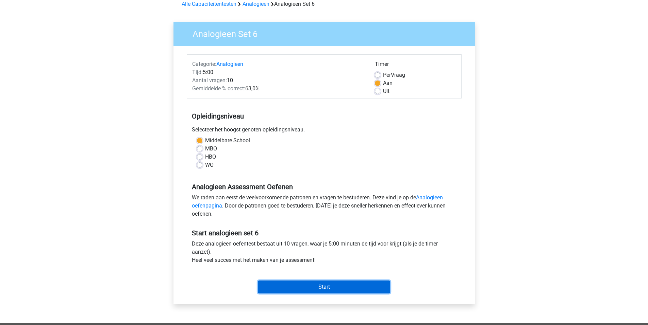
click at [331, 289] on input "Start" at bounding box center [324, 287] width 132 height 13
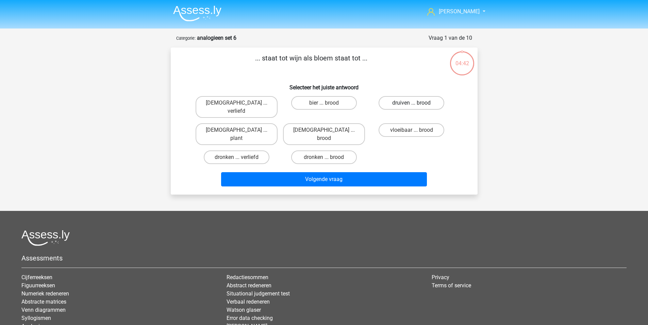
click at [396, 101] on label "druiven ... brood" at bounding box center [411, 103] width 66 height 14
click at [411, 103] on input "druiven ... brood" at bounding box center [413, 105] width 4 height 4
radio input "true"
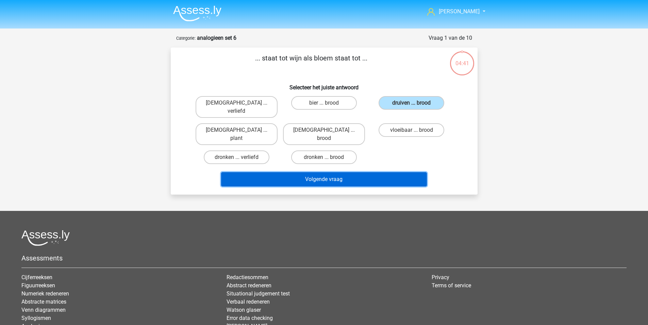
click at [353, 172] on button "Volgende vraag" at bounding box center [324, 179] width 206 height 14
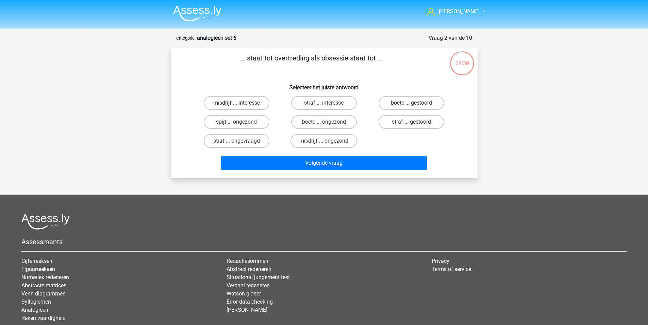
click at [243, 102] on label "misdrijf ... interesse" at bounding box center [237, 103] width 66 height 14
click at [241, 103] on input "misdrijf ... interesse" at bounding box center [238, 105] width 4 height 4
radio input "true"
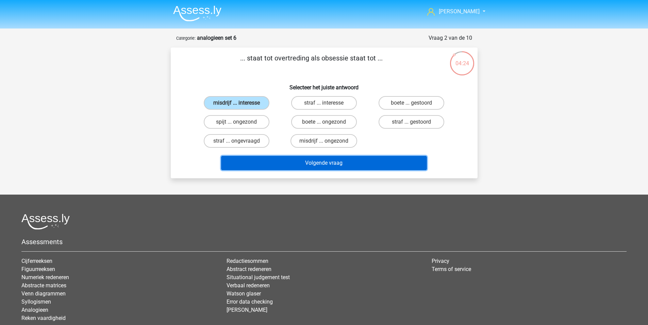
click at [298, 164] on button "Volgende vraag" at bounding box center [324, 163] width 206 height 14
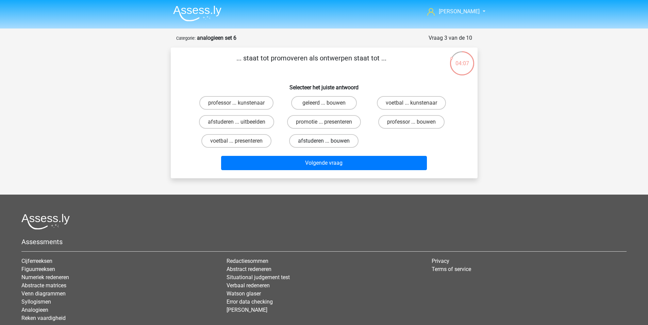
click at [309, 141] on label "afstuderen ... bouwen" at bounding box center [323, 141] width 69 height 14
click at [324, 141] on input "afstuderen ... bouwen" at bounding box center [326, 143] width 4 height 4
radio input "true"
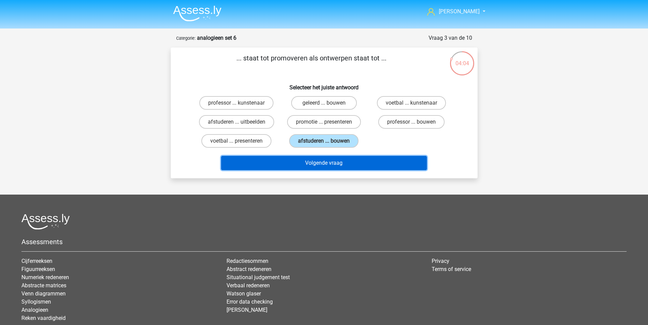
click at [308, 166] on button "Volgende vraag" at bounding box center [324, 163] width 206 height 14
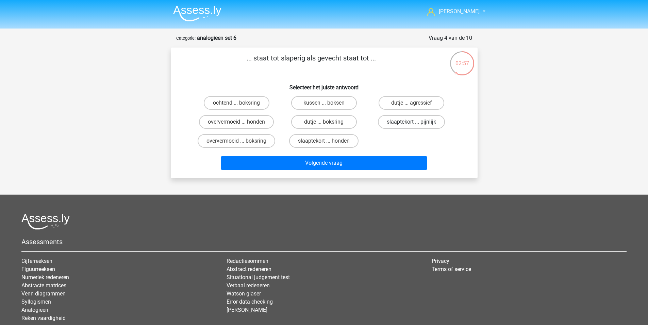
click at [403, 118] on label "slaaptekort ... pijnlijk" at bounding box center [411, 122] width 67 height 14
click at [411, 122] on input "slaaptekort ... pijnlijk" at bounding box center [413, 124] width 4 height 4
radio input "true"
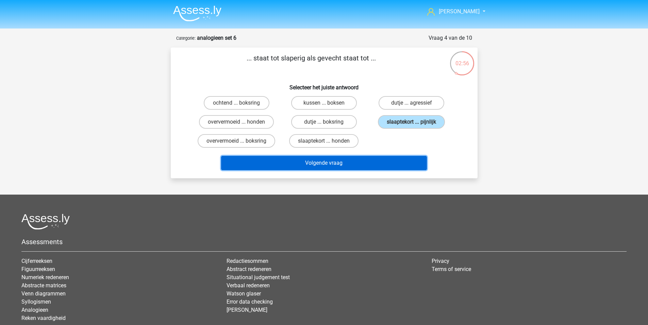
click at [340, 164] on button "Volgende vraag" at bounding box center [324, 163] width 206 height 14
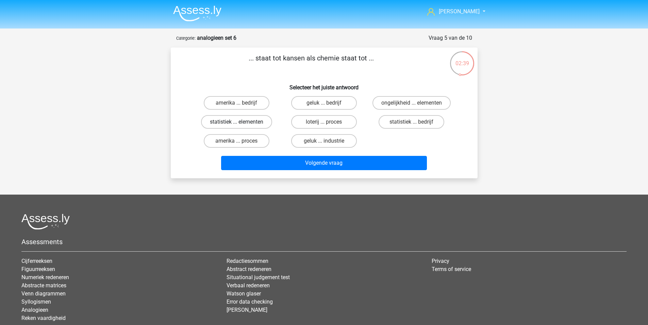
drag, startPoint x: 253, startPoint y: 115, endPoint x: 248, endPoint y: 120, distance: 7.0
click at [251, 117] on div "statistiek ... elementen" at bounding box center [236, 122] width 87 height 19
click at [245, 121] on label "statistiek ... elementen" at bounding box center [236, 122] width 71 height 14
click at [241, 122] on input "statistiek ... elementen" at bounding box center [238, 124] width 4 height 4
radio input "true"
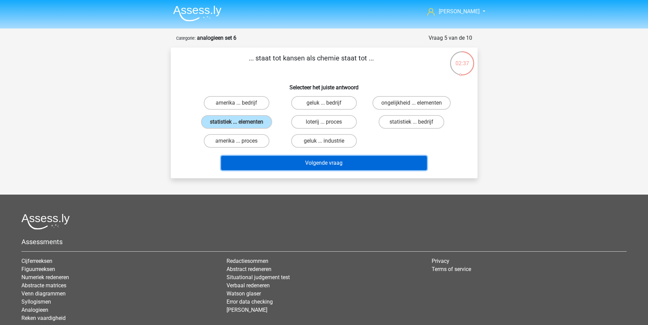
click at [281, 164] on button "Volgende vraag" at bounding box center [324, 163] width 206 height 14
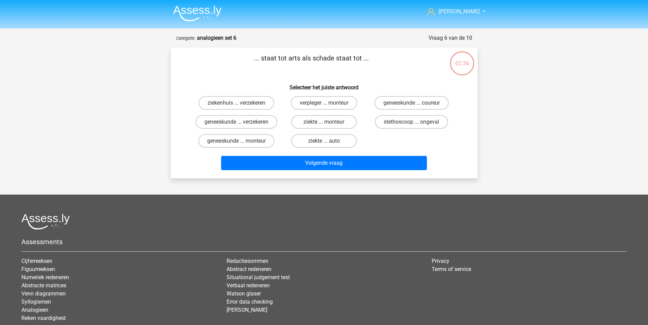
scroll to position [34, 0]
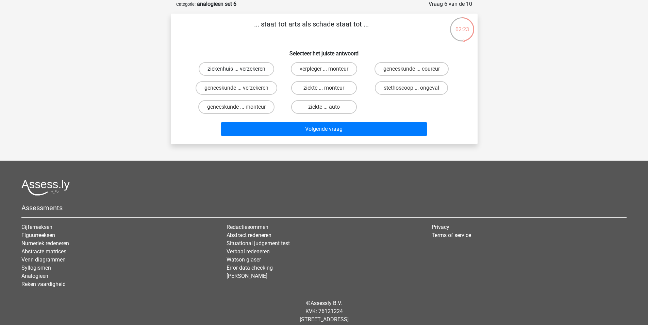
click at [244, 70] on label "ziekenhuis ... verzekeren" at bounding box center [236, 69] width 75 height 14
click at [241, 70] on input "ziekenhuis ... verzekeren" at bounding box center [238, 71] width 4 height 4
radio input "true"
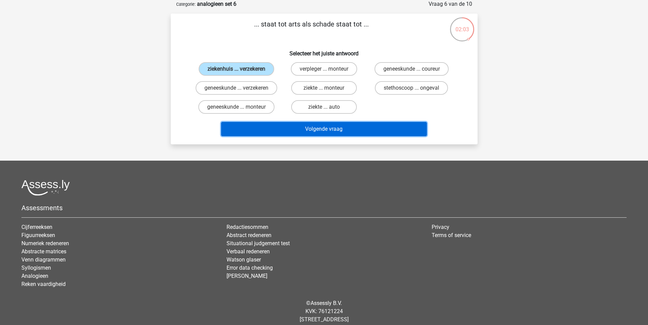
click at [306, 135] on button "Volgende vraag" at bounding box center [324, 129] width 206 height 14
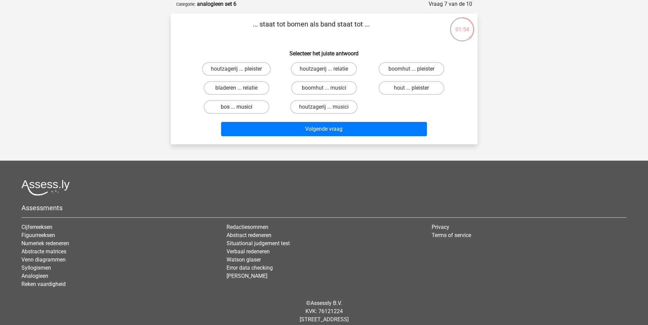
drag, startPoint x: 235, startPoint y: 104, endPoint x: 250, endPoint y: 106, distance: 15.4
click at [235, 104] on label "bos ... musici" at bounding box center [237, 107] width 66 height 14
click at [236, 107] on input "bos ... musici" at bounding box center [238, 109] width 4 height 4
radio input "true"
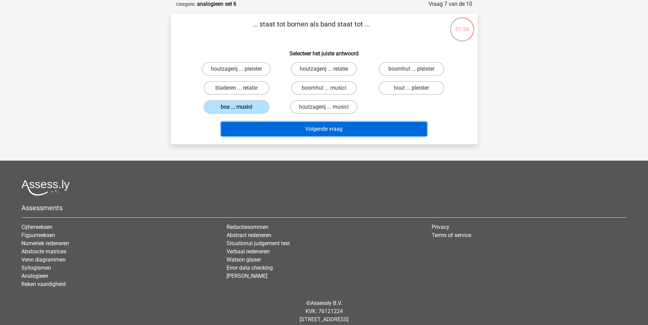
click at [278, 126] on button "Volgende vraag" at bounding box center [324, 129] width 206 height 14
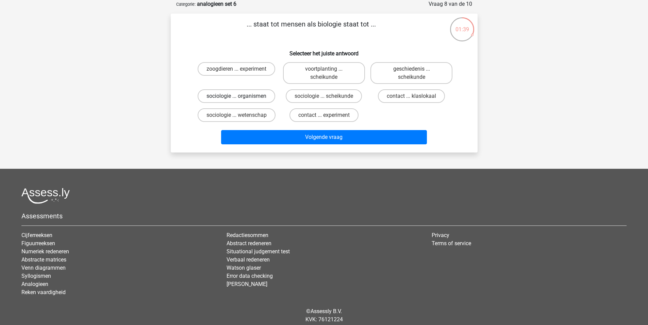
click at [235, 98] on label "sociologie ... organismen" at bounding box center [237, 96] width 78 height 14
click at [236, 98] on input "sociologie ... organismen" at bounding box center [238, 98] width 4 height 4
radio input "true"
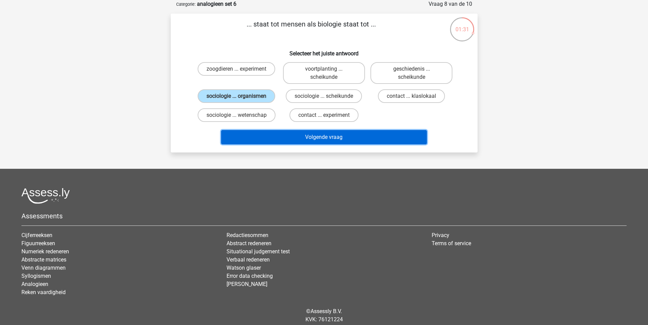
click at [288, 138] on button "Volgende vraag" at bounding box center [324, 137] width 206 height 14
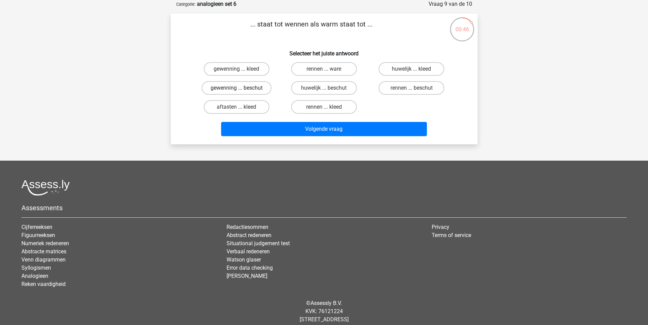
click at [231, 88] on label "gewenning ... beschut" at bounding box center [237, 88] width 70 height 14
click at [236, 88] on input "gewenning ... beschut" at bounding box center [238, 90] width 4 height 4
radio input "true"
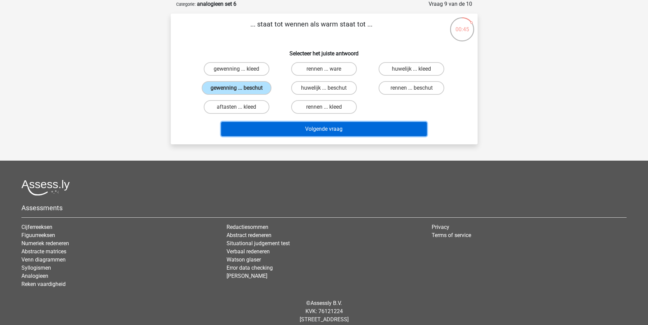
click at [270, 134] on button "Volgende vraag" at bounding box center [324, 129] width 206 height 14
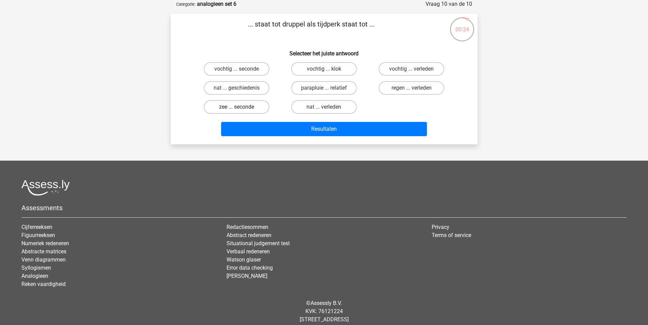
click at [244, 106] on label "zee ... seconde" at bounding box center [237, 107] width 66 height 14
click at [241, 107] on input "zee ... seconde" at bounding box center [238, 109] width 4 height 4
radio input "true"
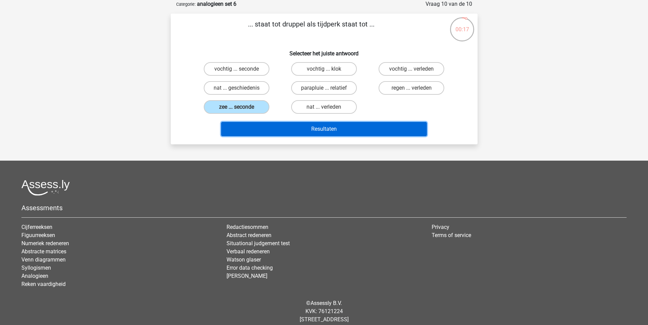
click at [277, 124] on button "Resultaten" at bounding box center [324, 129] width 206 height 14
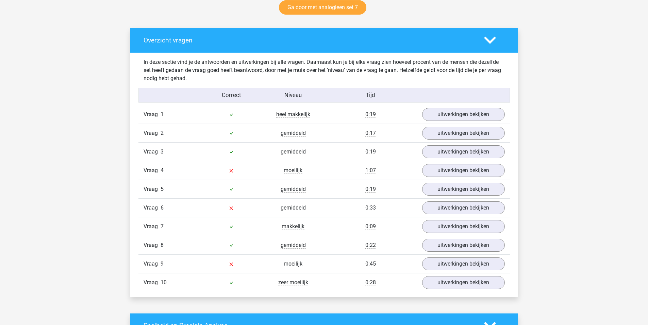
scroll to position [374, 0]
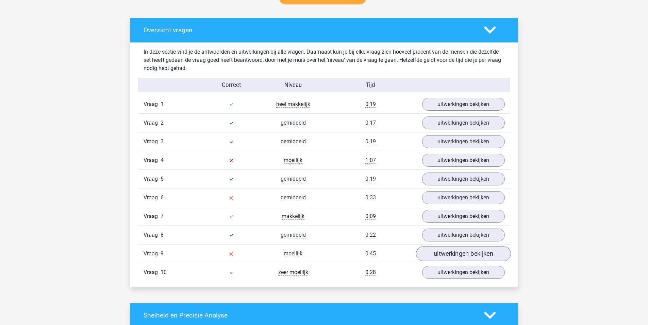
drag, startPoint x: 456, startPoint y: 262, endPoint x: 452, endPoint y: 260, distance: 5.2
click at [455, 262] on div "Vraag 9 moeilijk 0:45 uitwerkingen bekijken" at bounding box center [323, 253] width 371 height 19
click at [445, 256] on link "uitwerkingen bekijken" at bounding box center [462, 253] width 95 height 15
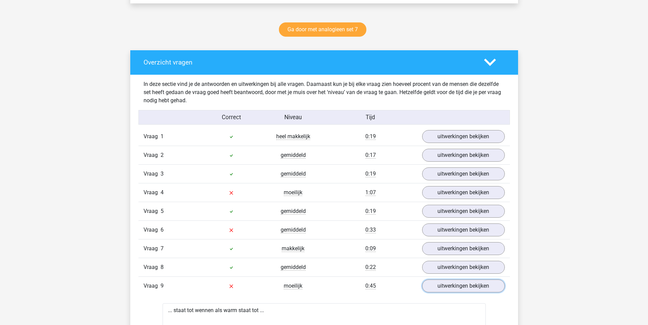
scroll to position [340, 0]
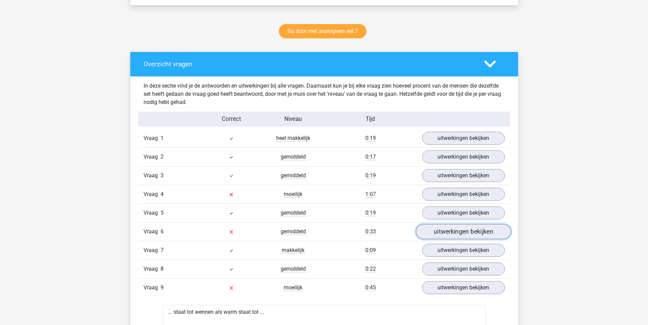
click at [461, 235] on link "uitwerkingen bekijken" at bounding box center [462, 231] width 95 height 15
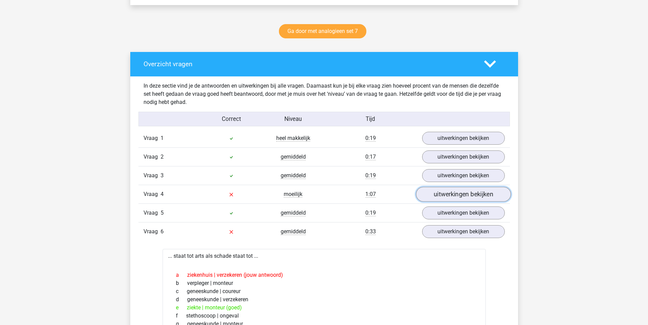
click at [447, 193] on link "uitwerkingen bekijken" at bounding box center [462, 194] width 95 height 15
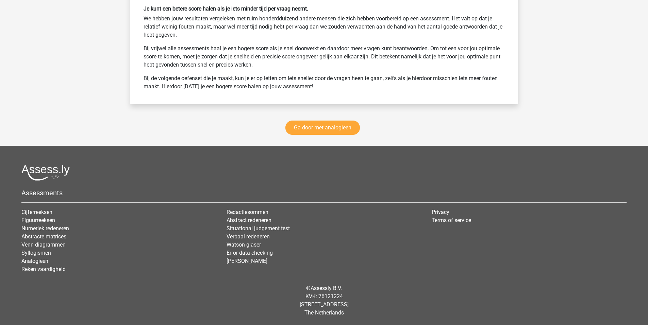
scroll to position [1409, 0]
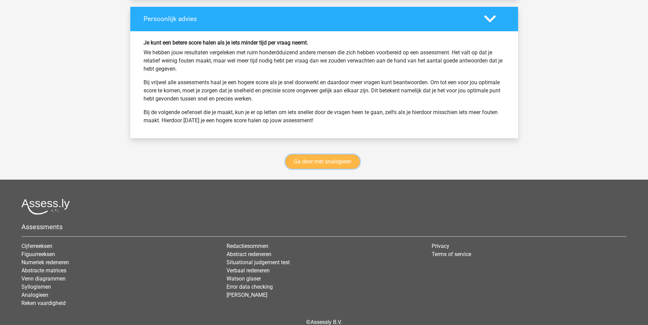
click at [338, 164] on link "Ga door met analogieen" at bounding box center [322, 162] width 74 height 14
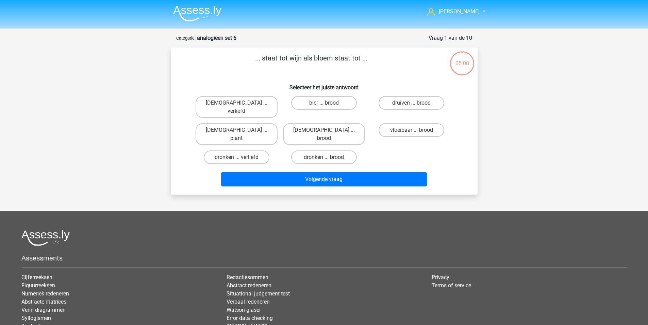
scroll to position [34, 0]
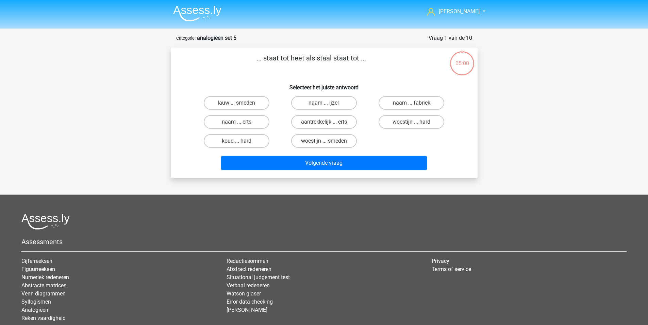
scroll to position [34, 0]
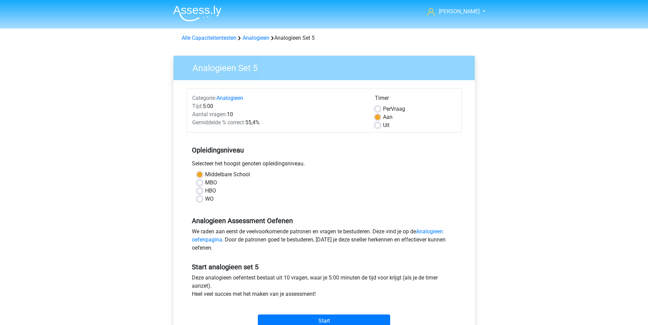
scroll to position [212, 0]
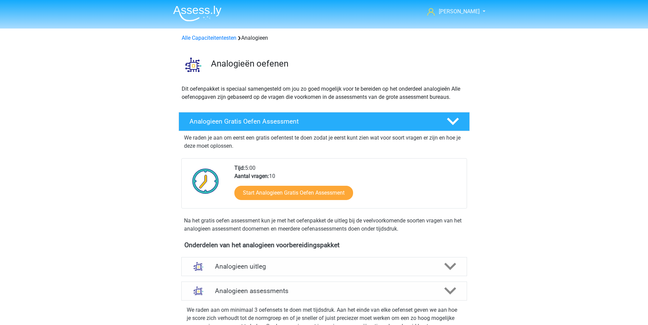
click at [191, 8] on img at bounding box center [197, 13] width 48 height 16
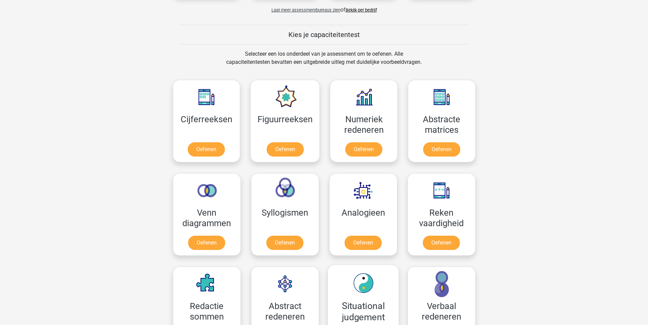
scroll to position [374, 0]
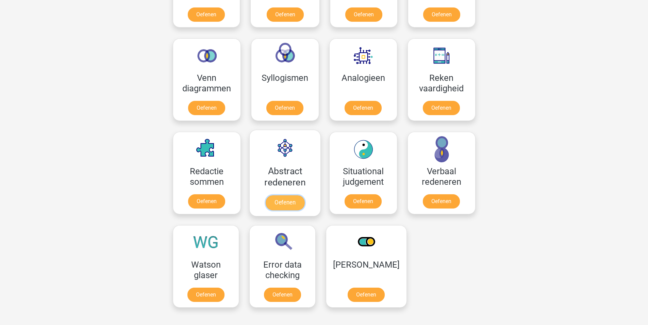
click at [280, 202] on link "Oefenen" at bounding box center [284, 202] width 39 height 15
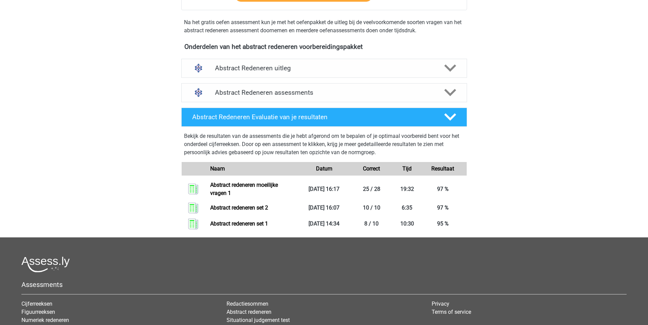
scroll to position [204, 0]
